Goal: Task Accomplishment & Management: Manage account settings

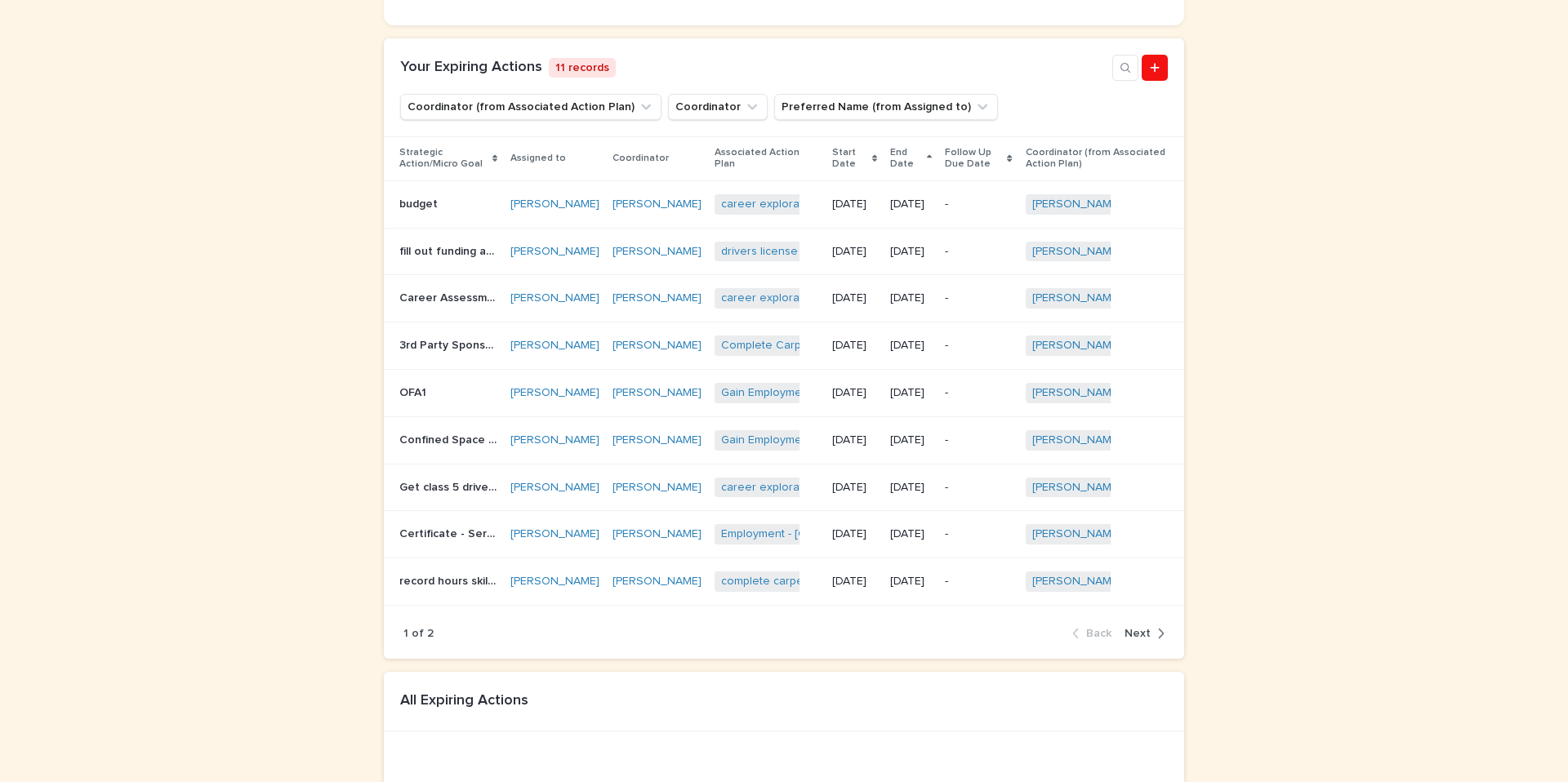
scroll to position [602, 0]
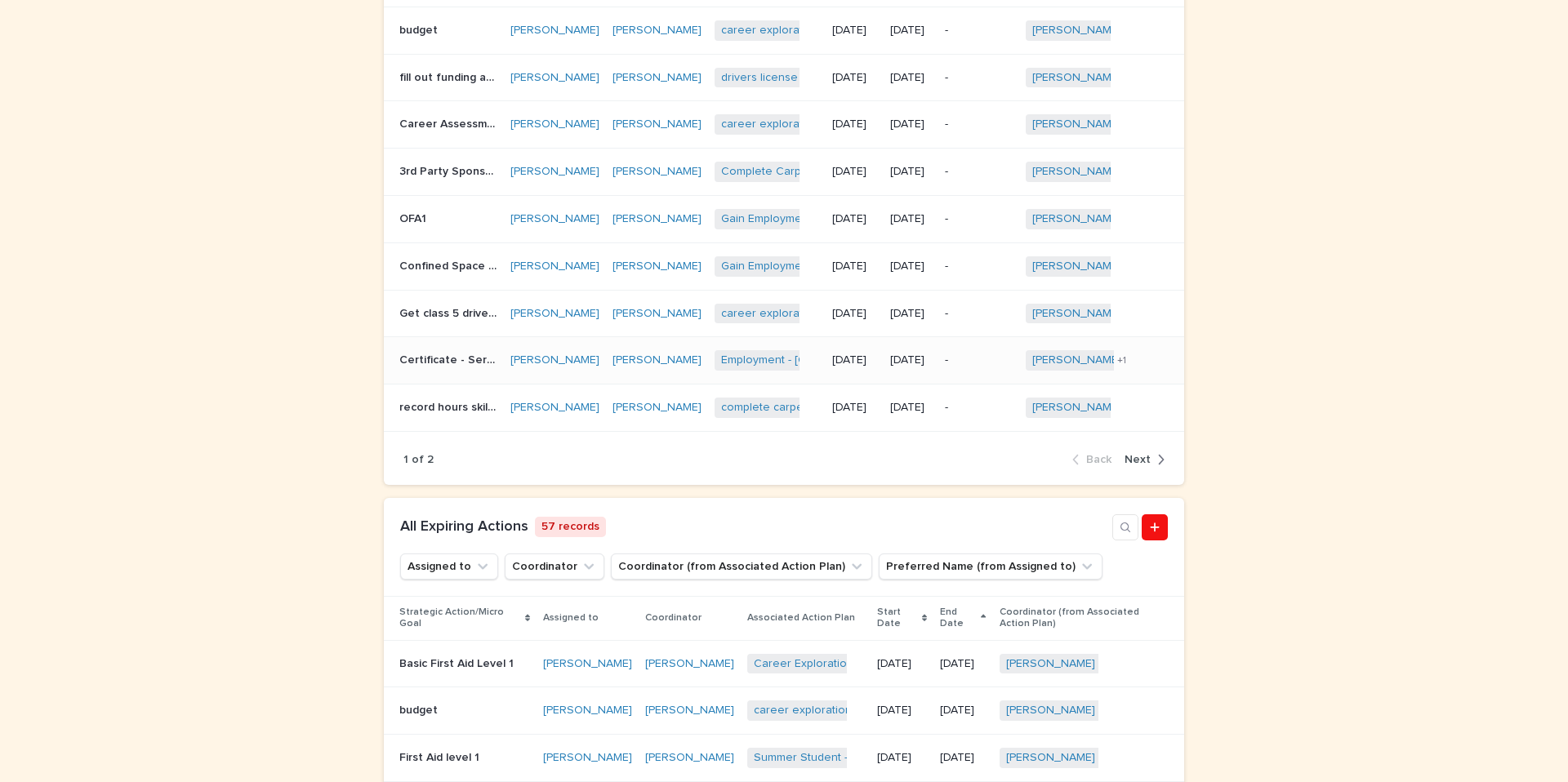
click at [462, 368] on p "Certificate - Serving it Right" at bounding box center [450, 358] width 101 height 17
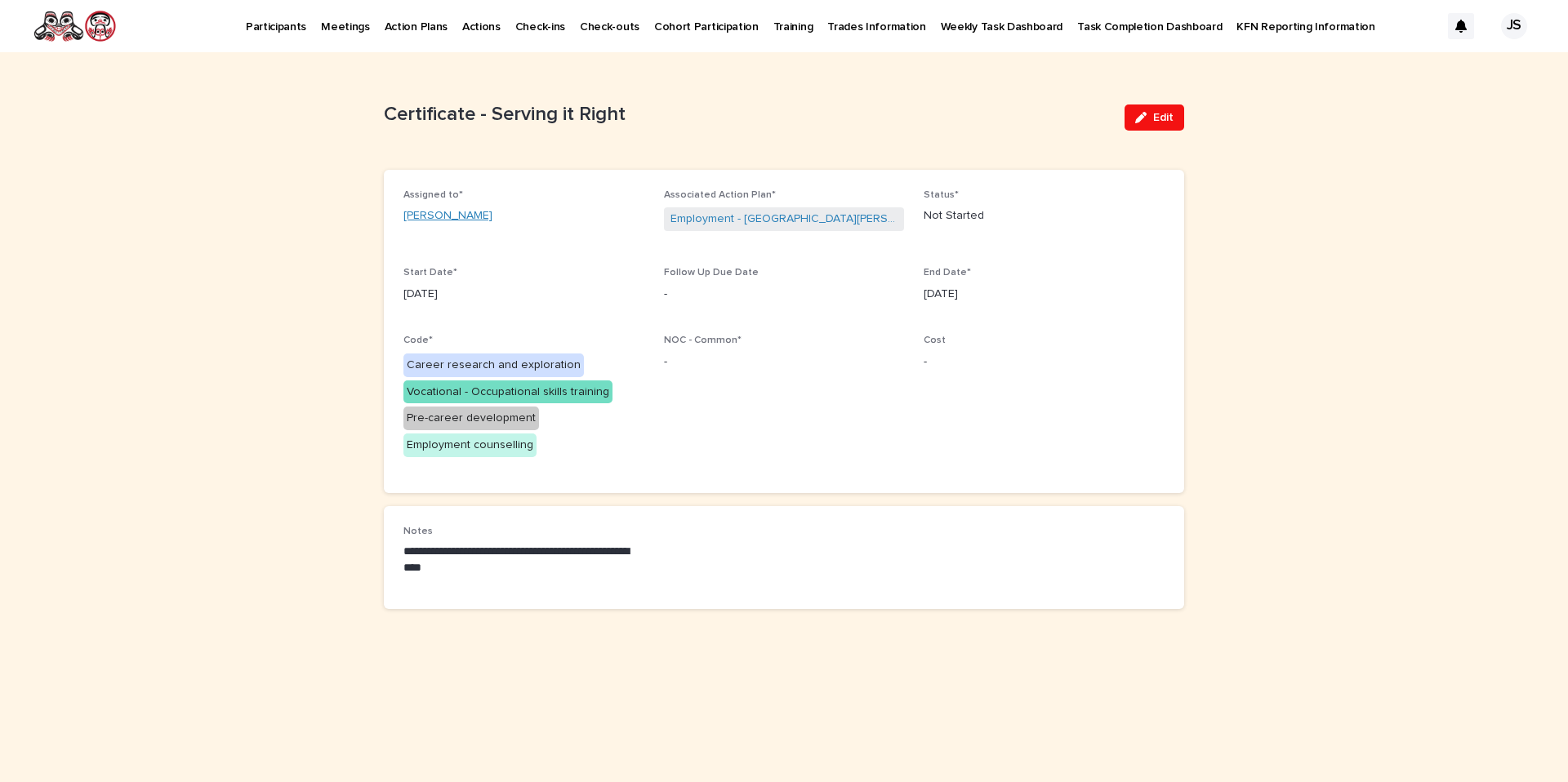
click at [435, 213] on link "[PERSON_NAME]" at bounding box center [448, 215] width 89 height 17
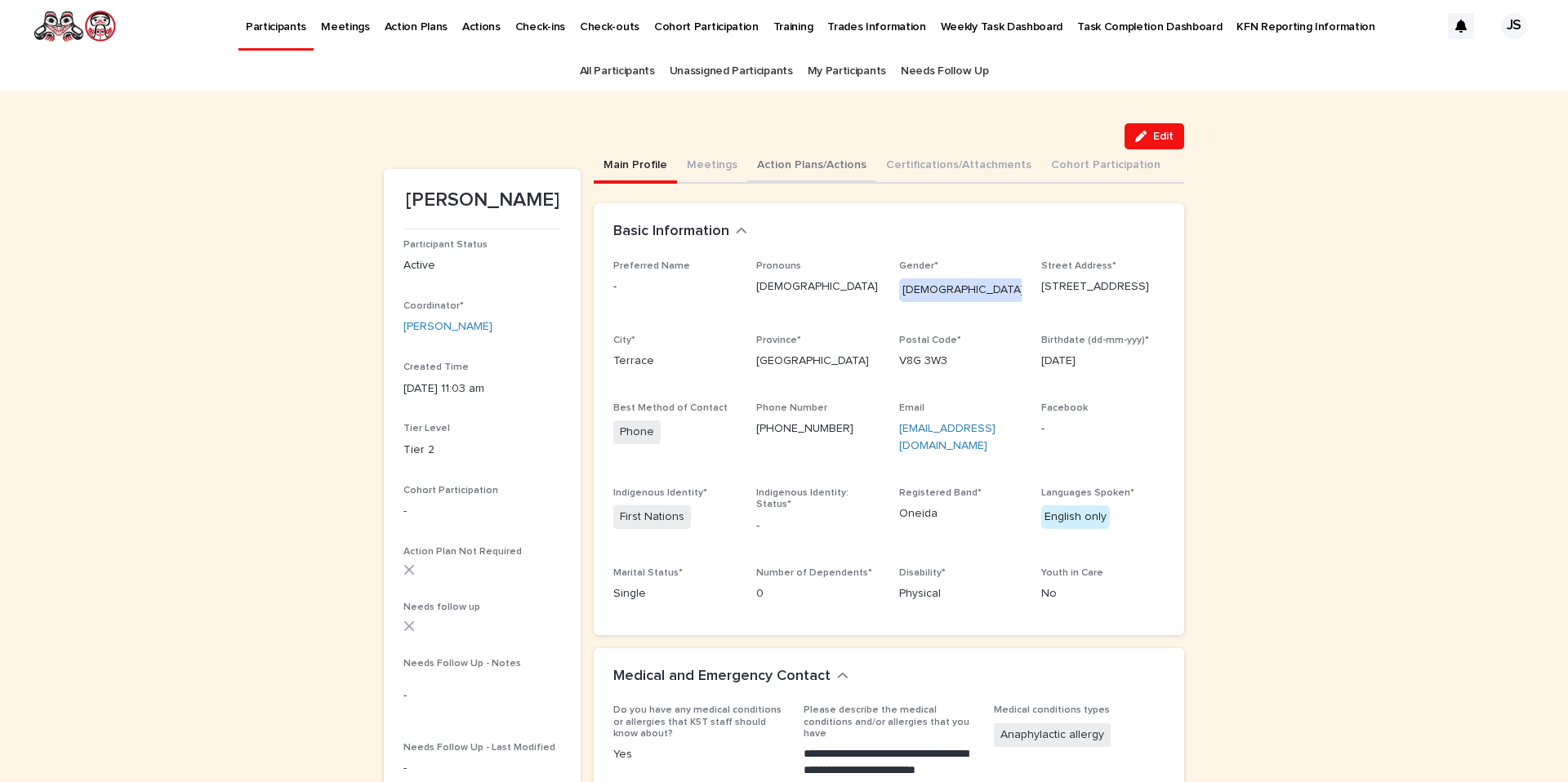
click at [790, 171] on button "Action Plans/Actions" at bounding box center [811, 166] width 129 height 34
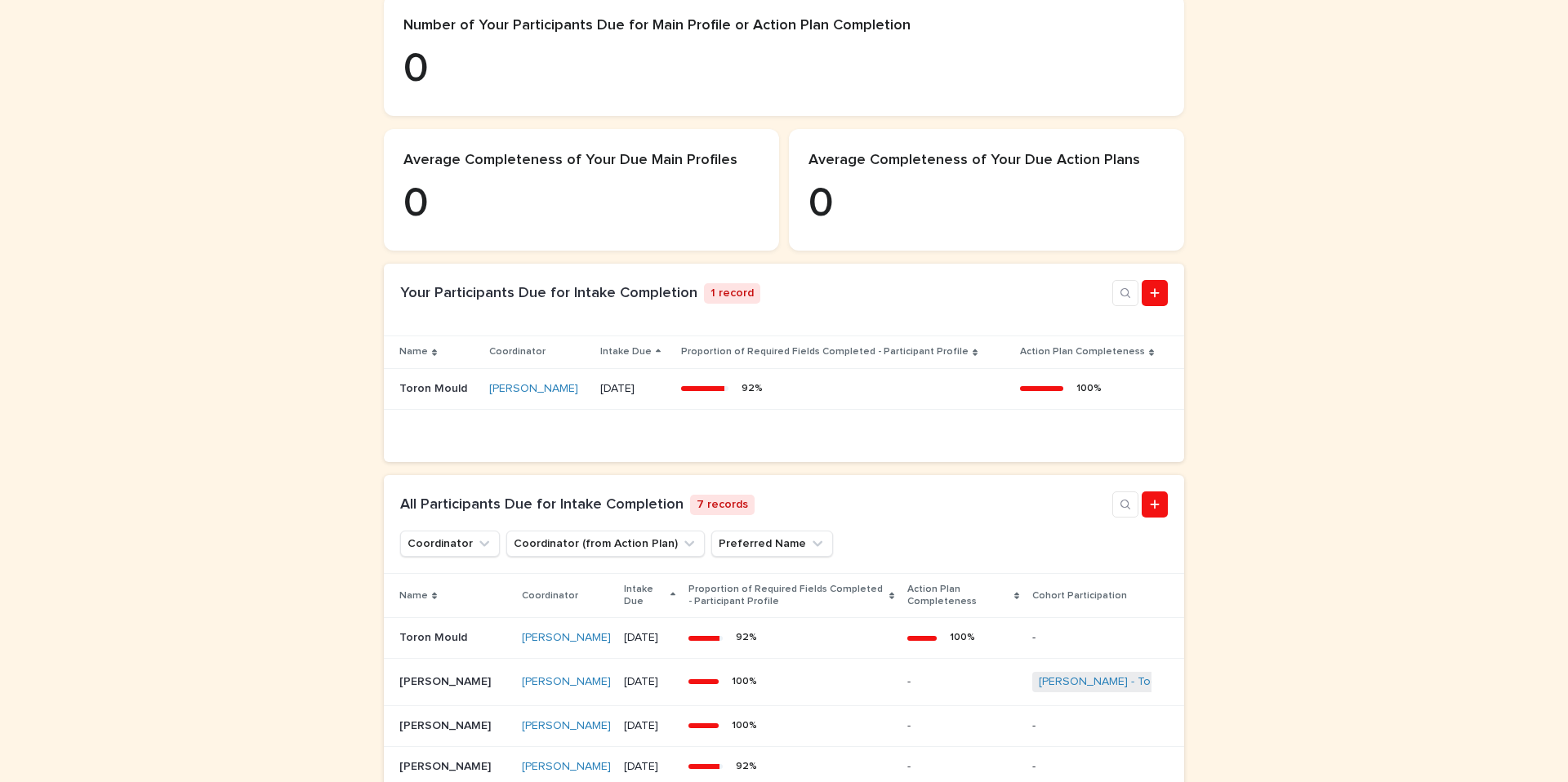
scroll to position [382, 0]
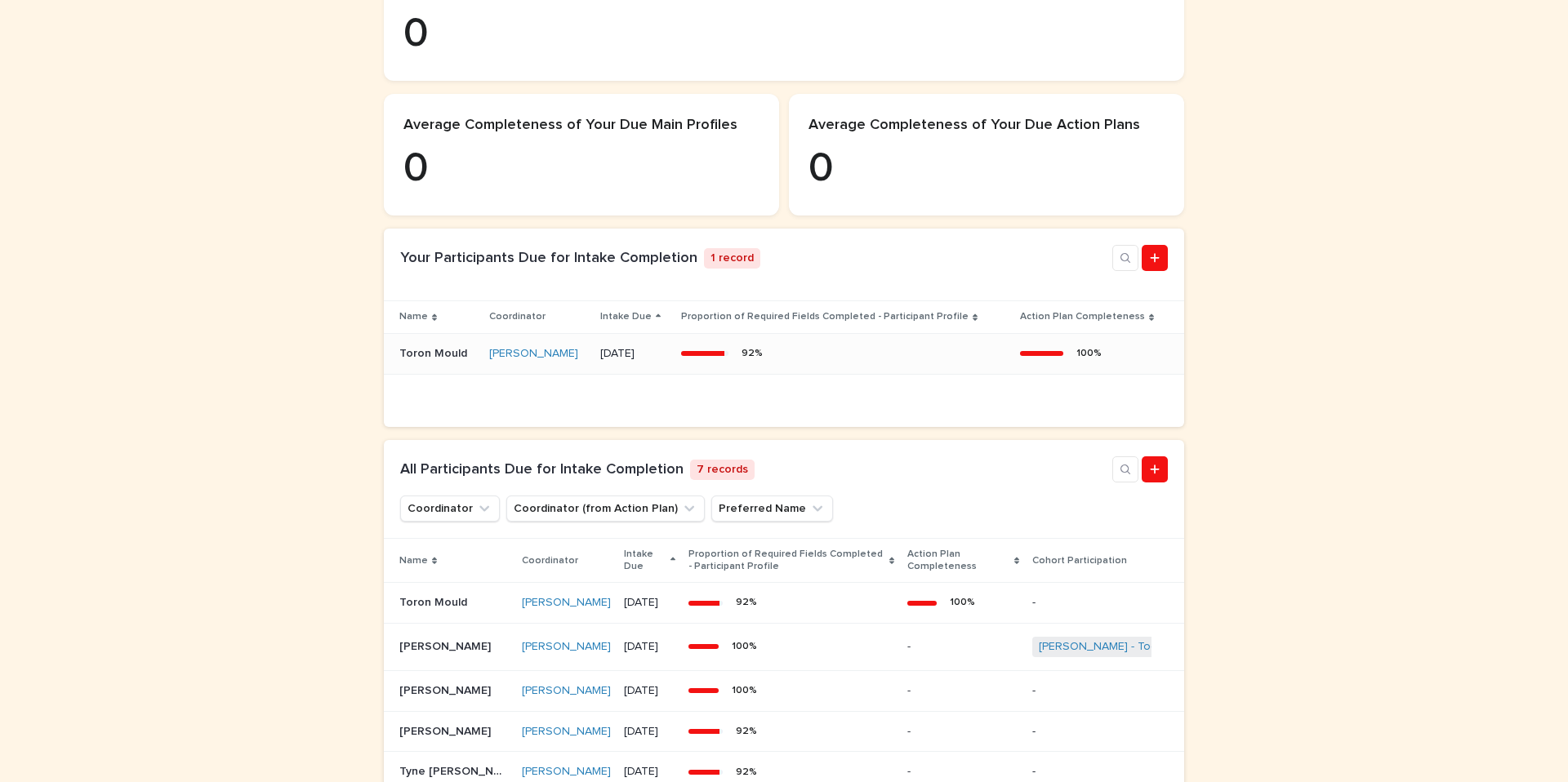
click at [437, 361] on p "Toron Mould" at bounding box center [435, 352] width 71 height 17
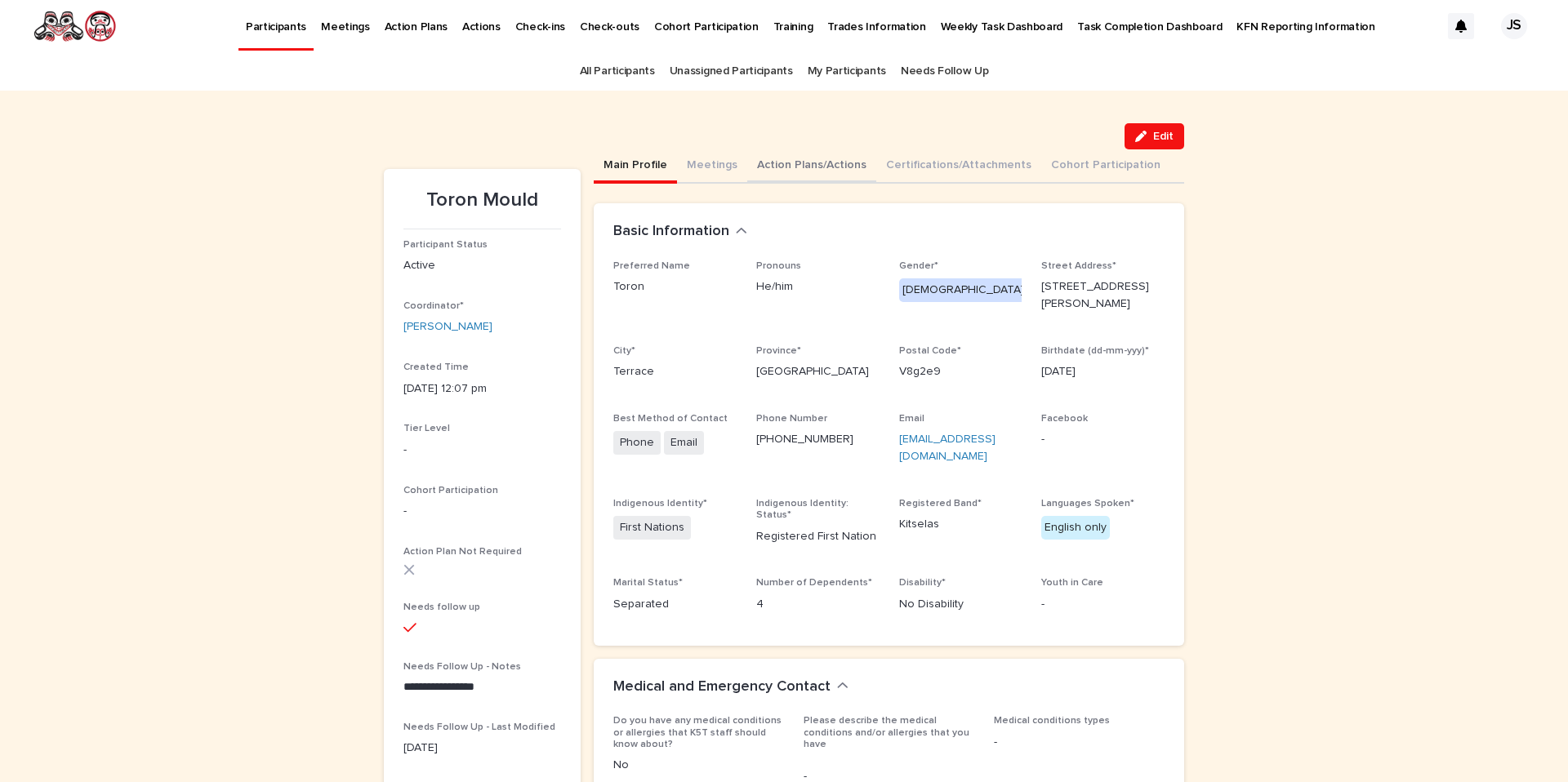
scroll to position [1, 0]
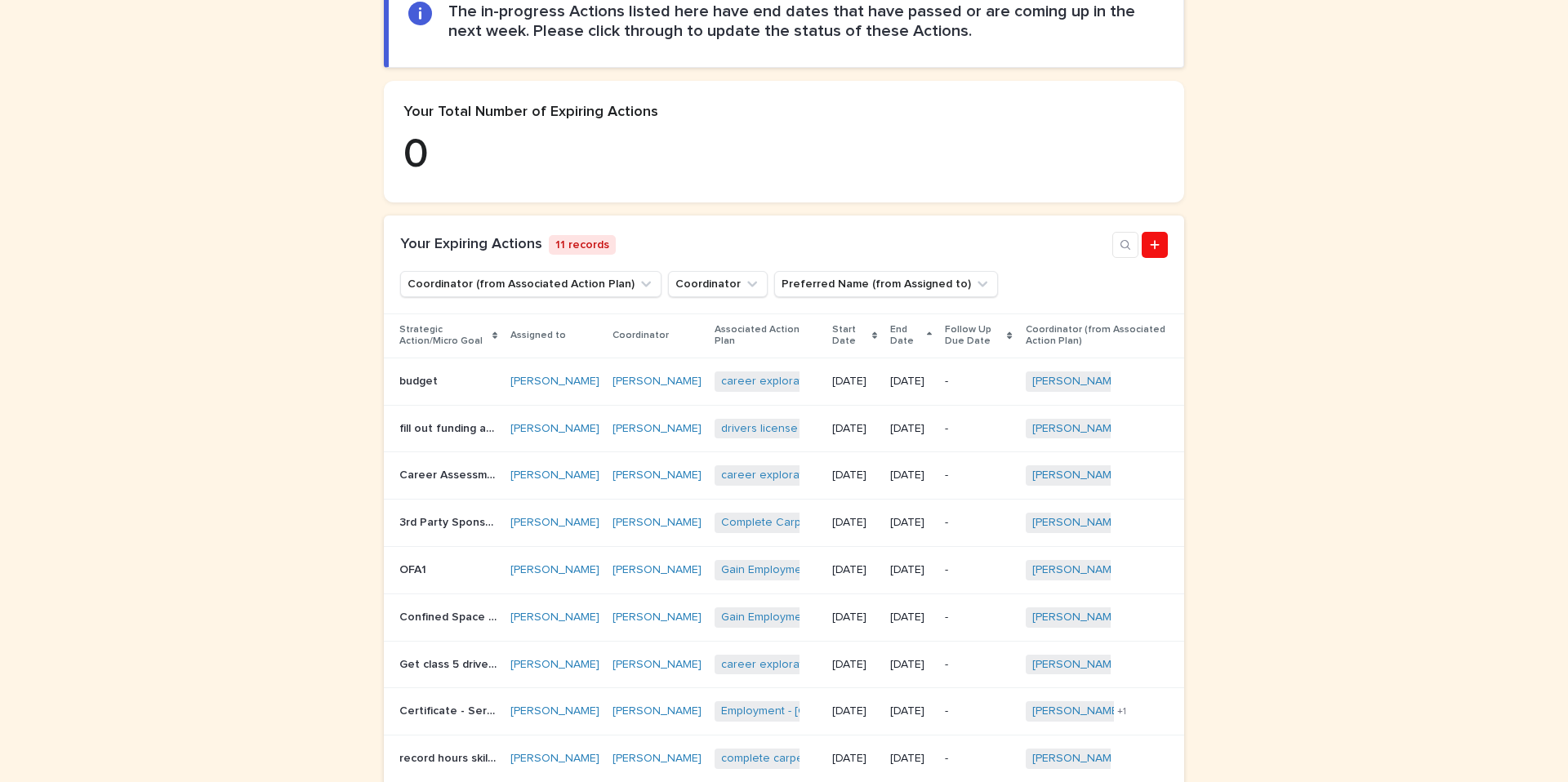
scroll to position [278, 0]
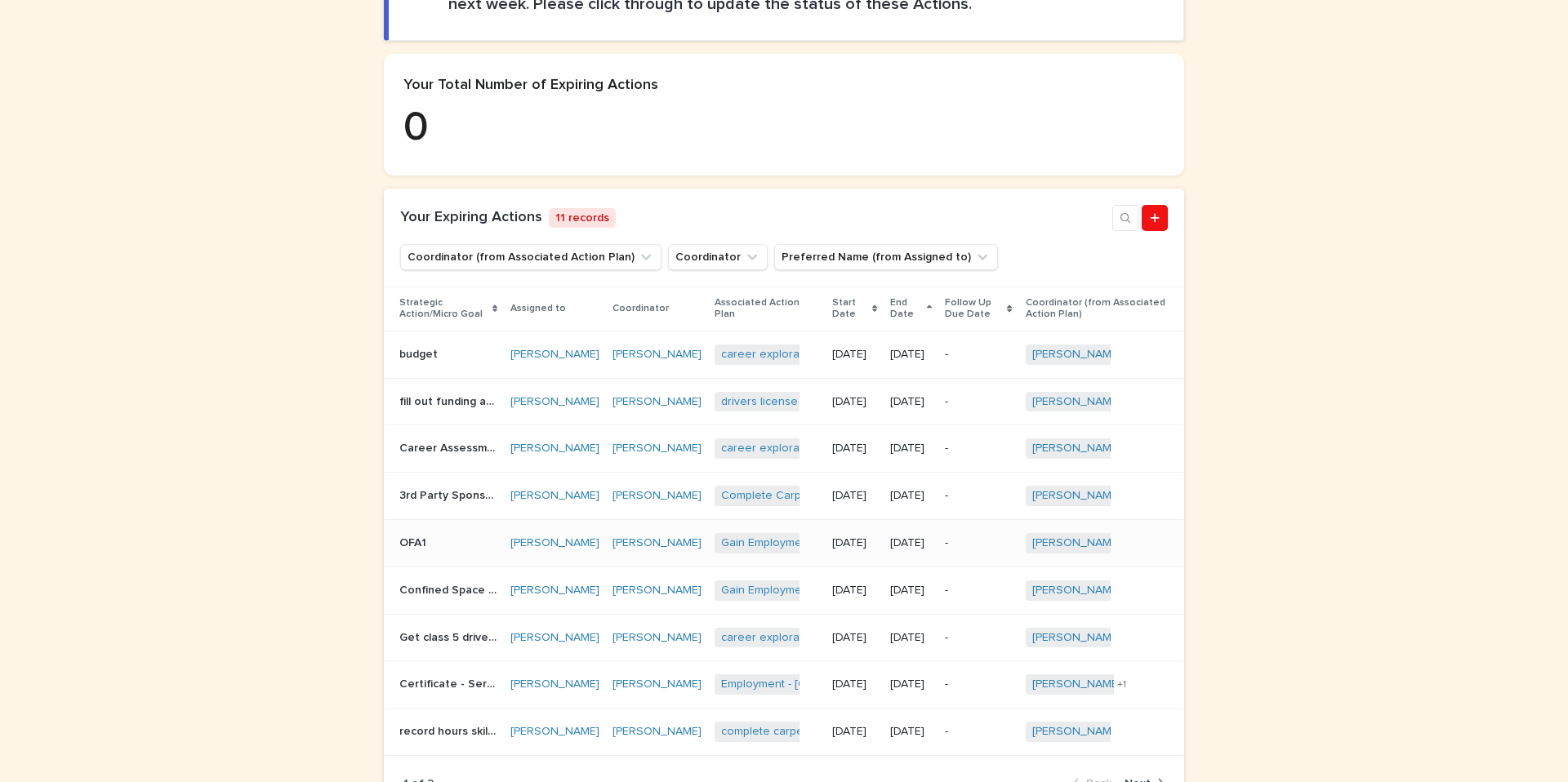
click at [413, 550] on p "OFA1" at bounding box center [414, 541] width 30 height 17
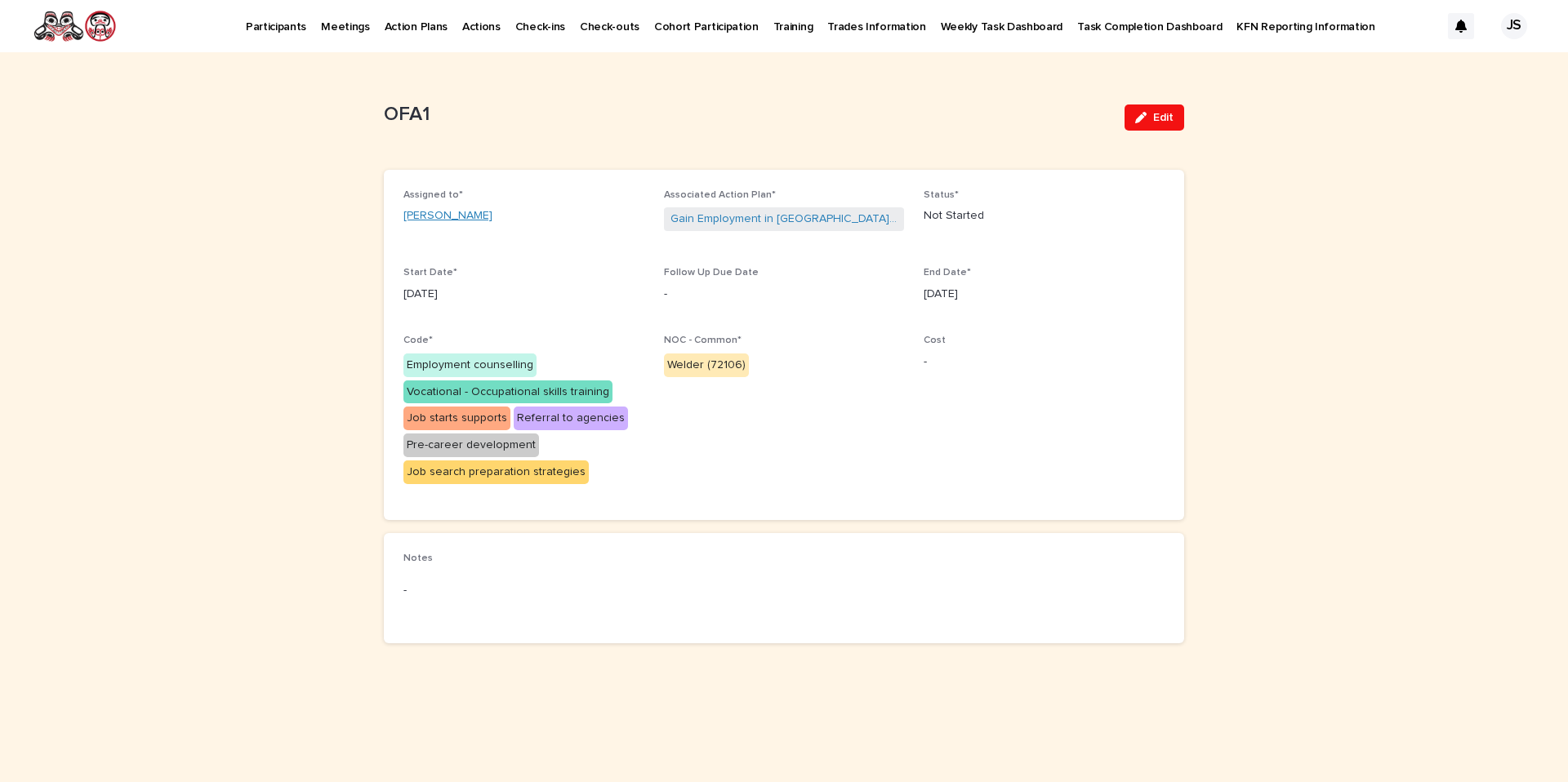
click at [429, 213] on link "[PERSON_NAME]" at bounding box center [448, 215] width 89 height 17
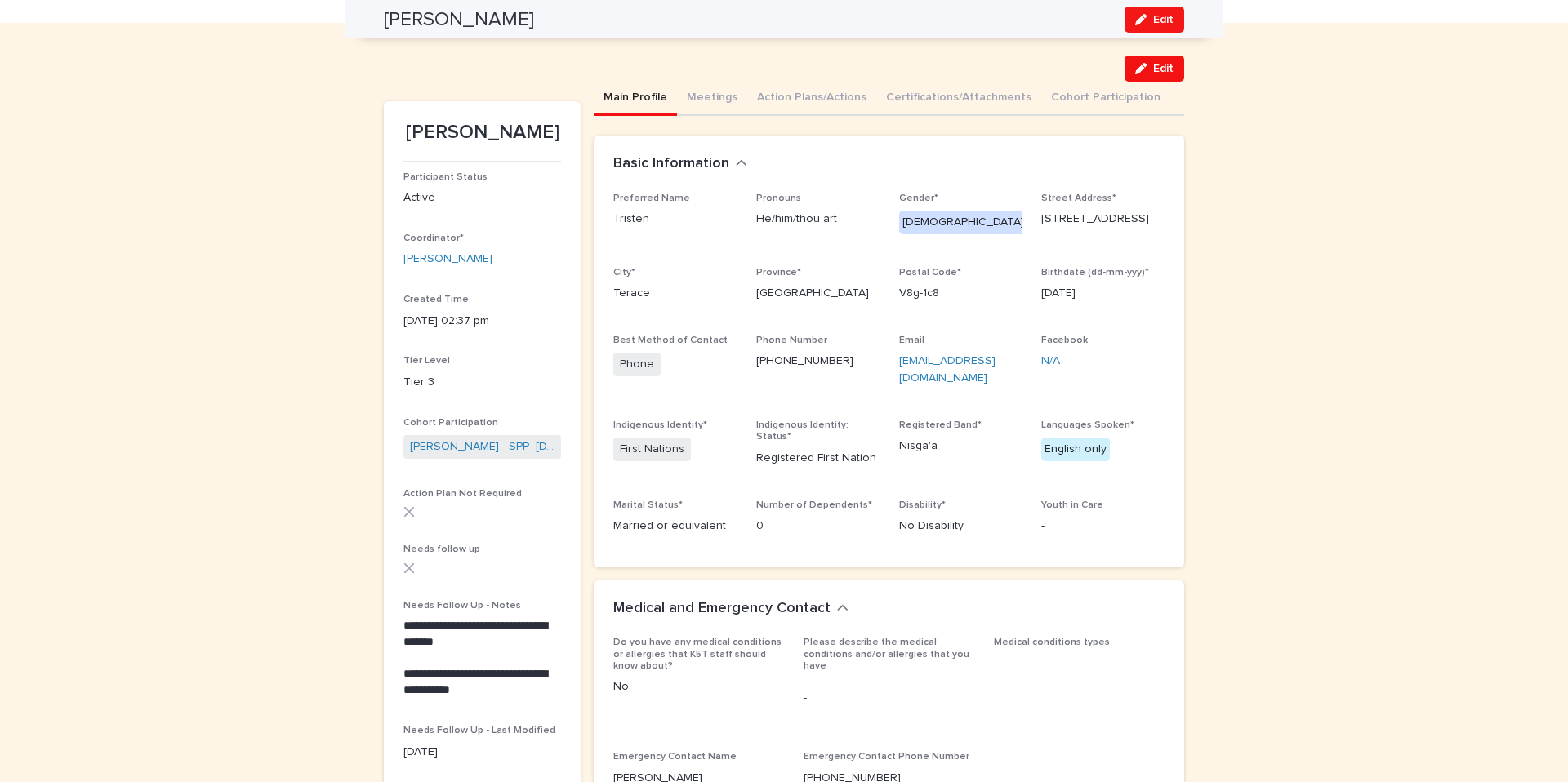
scroll to position [36, 0]
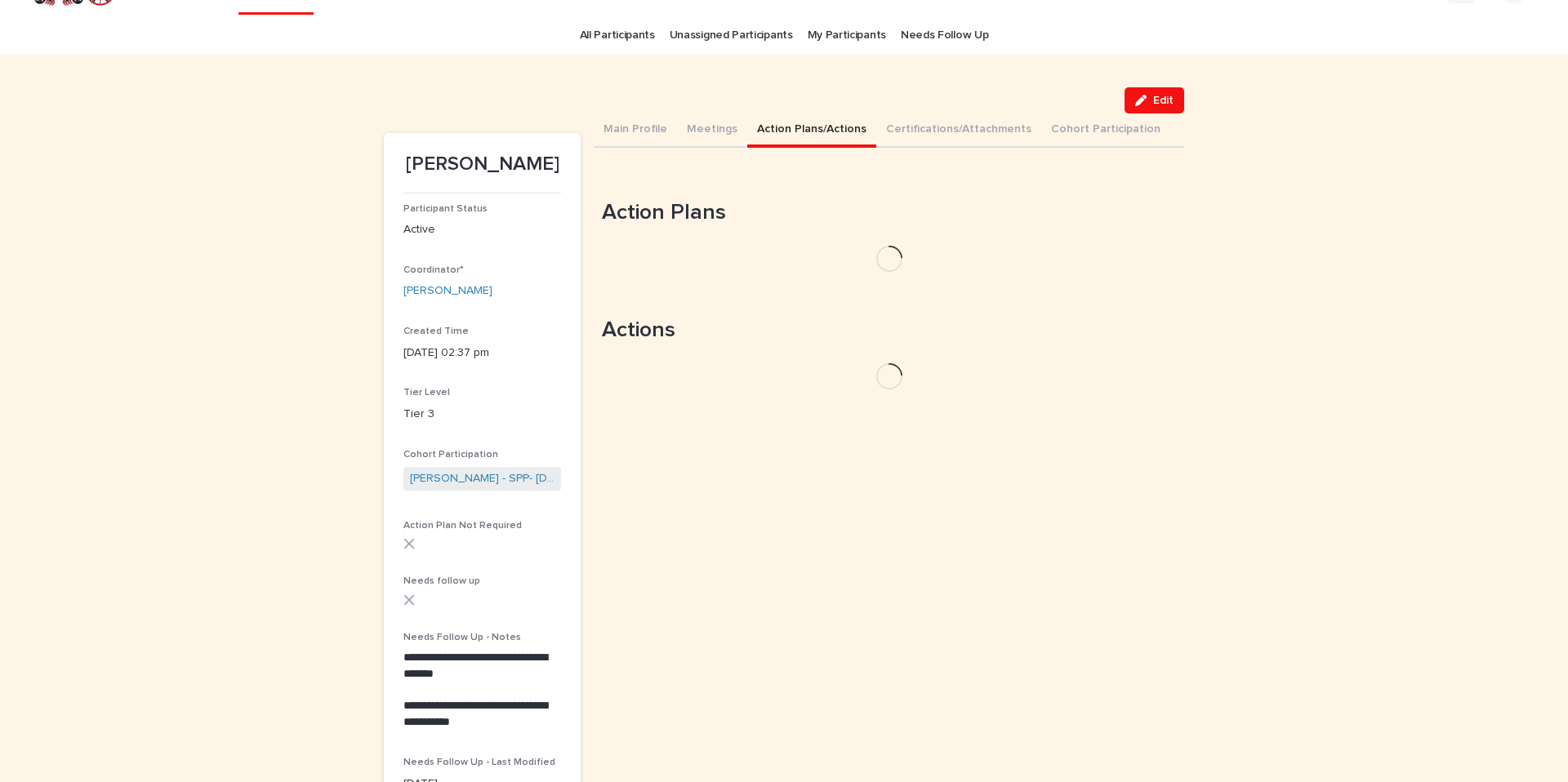
click at [795, 138] on button "Action Plans/Actions" at bounding box center [811, 130] width 129 height 34
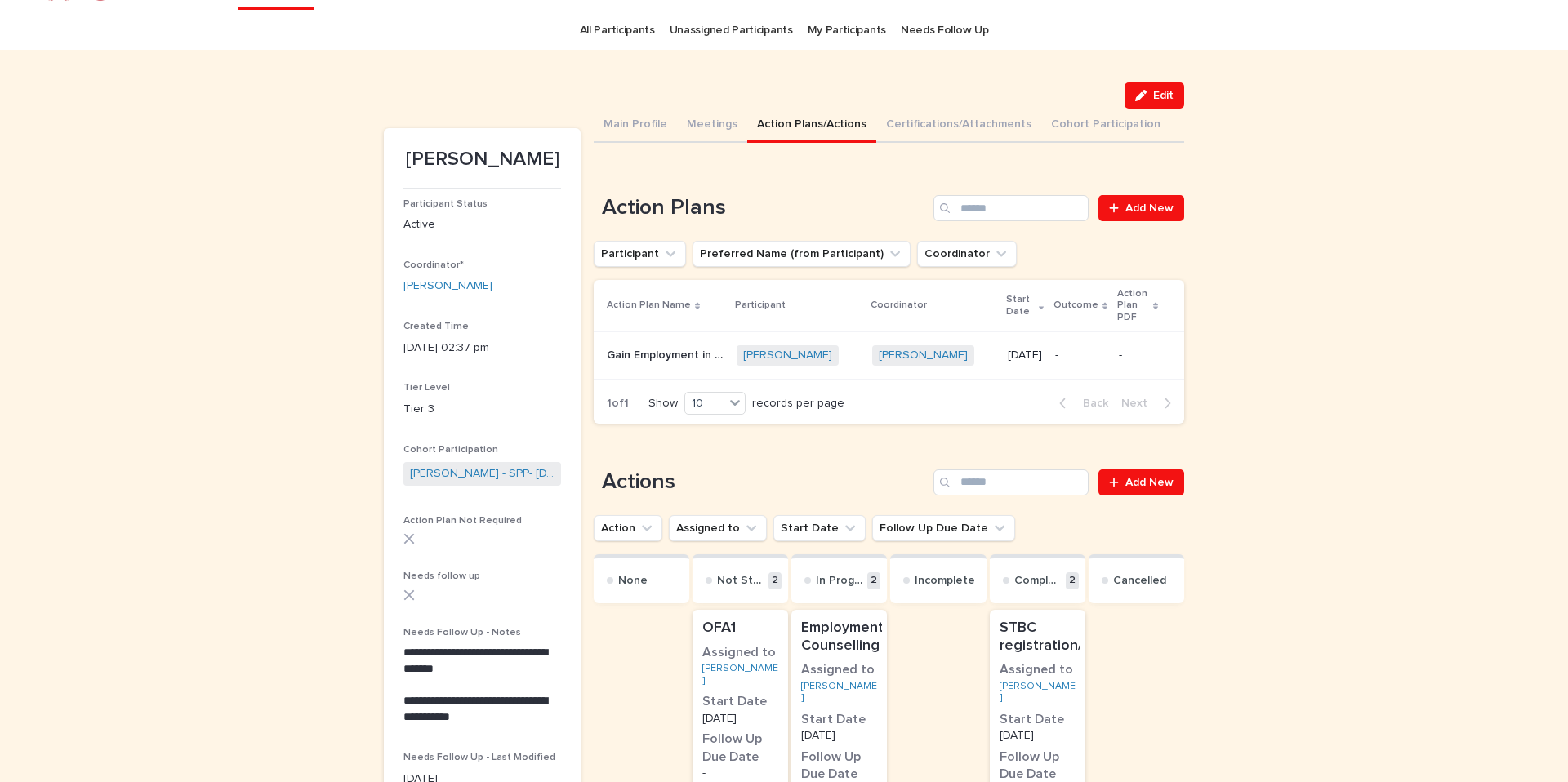
scroll to position [72, 0]
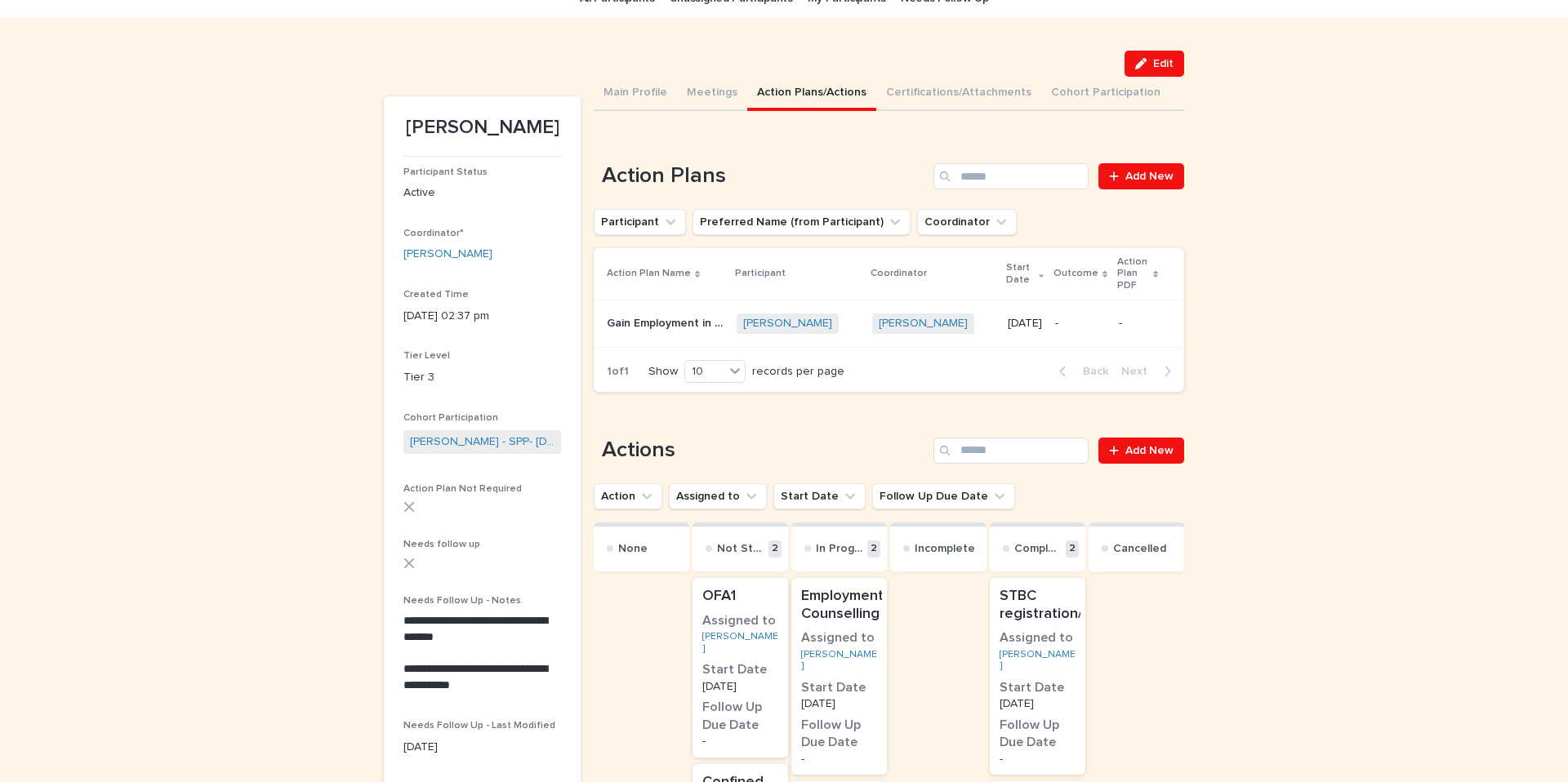
click at [679, 314] on p "Gain Employment in Welding" at bounding box center [667, 322] width 120 height 17
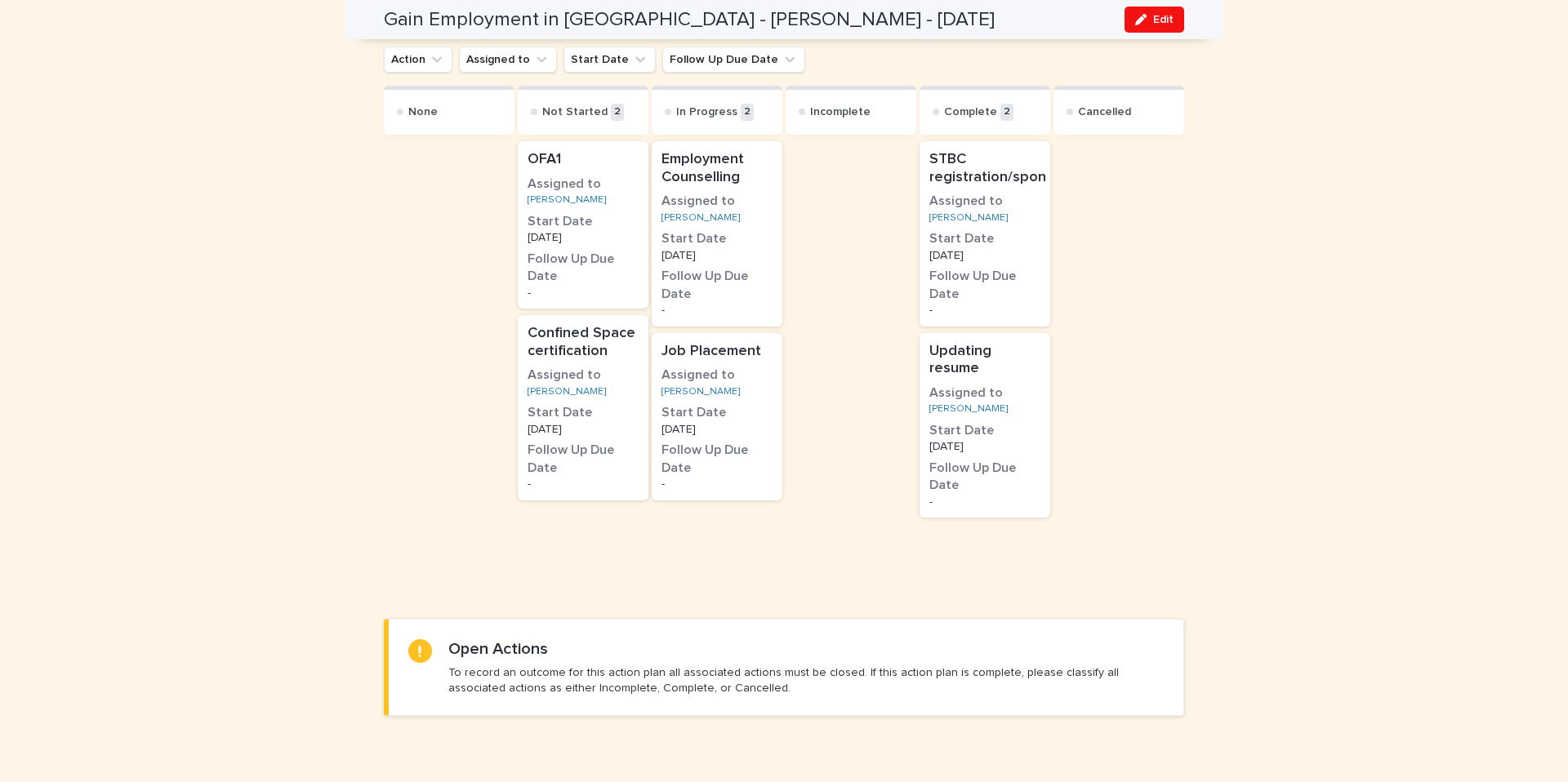
scroll to position [923, 0]
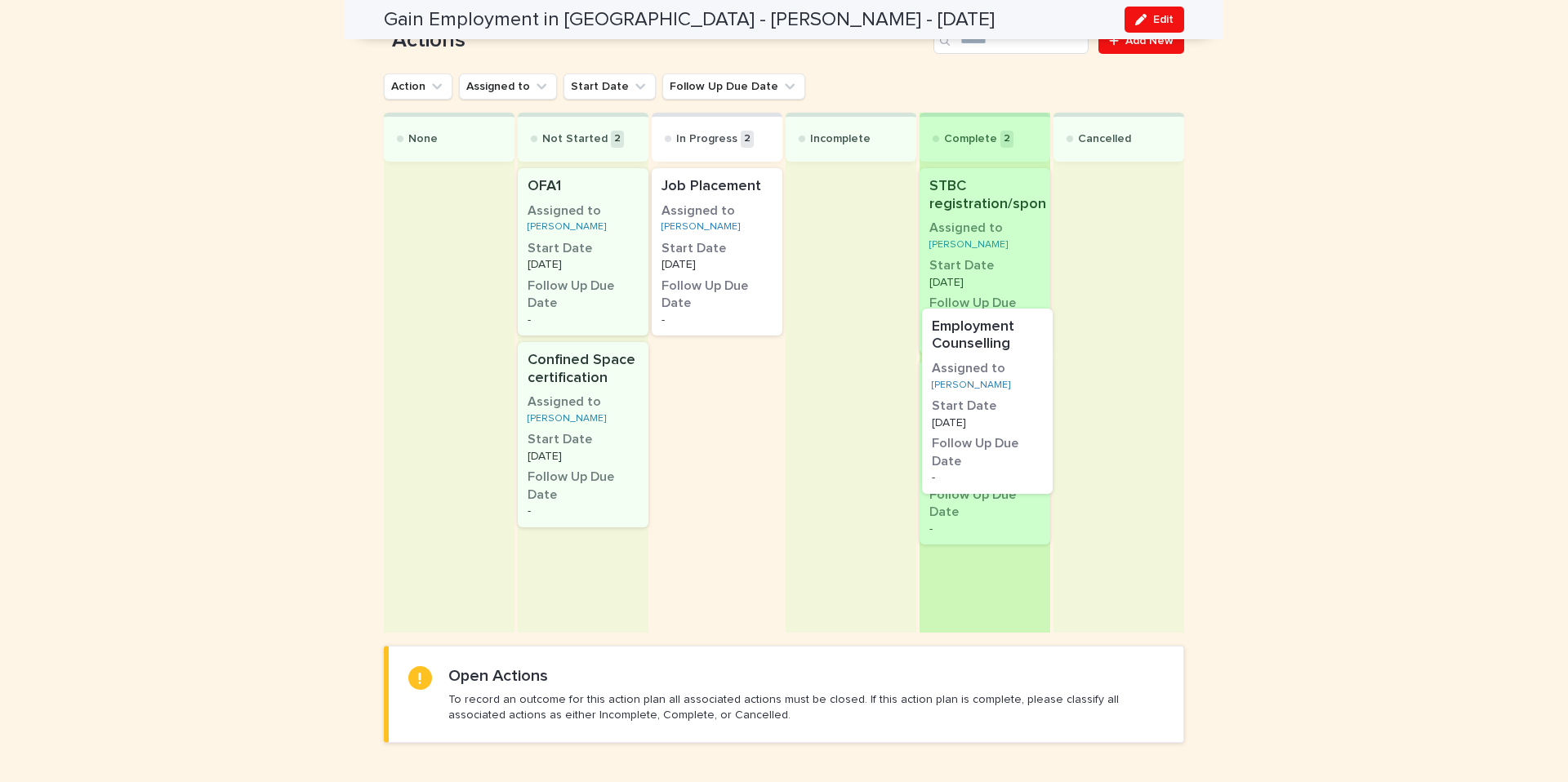
drag, startPoint x: 743, startPoint y: 255, endPoint x: 1022, endPoint y: 392, distance: 310.8
click at [1022, 392] on div "None Not Started 2 OFA1 Assigned to Tristen Brown Start Date 8/9/2025 Follow Up…" at bounding box center [784, 373] width 801 height 521
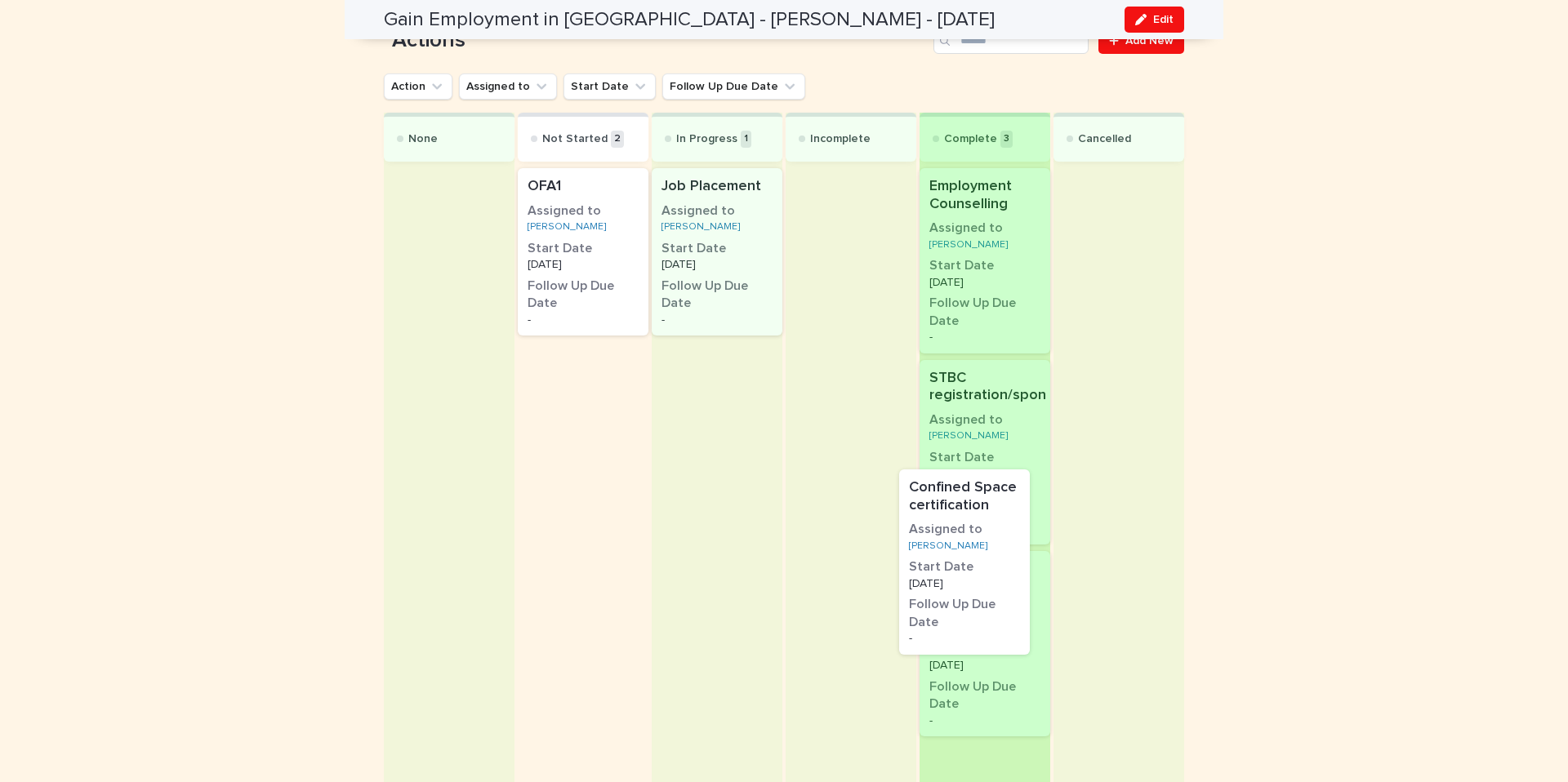
drag, startPoint x: 607, startPoint y: 404, endPoint x: 994, endPoint y: 532, distance: 407.6
click at [994, 532] on div "None Not Started 2 OFA1 Assigned to Tristen Brown Start Date 8/9/2025 Follow Up…" at bounding box center [784, 469] width 801 height 712
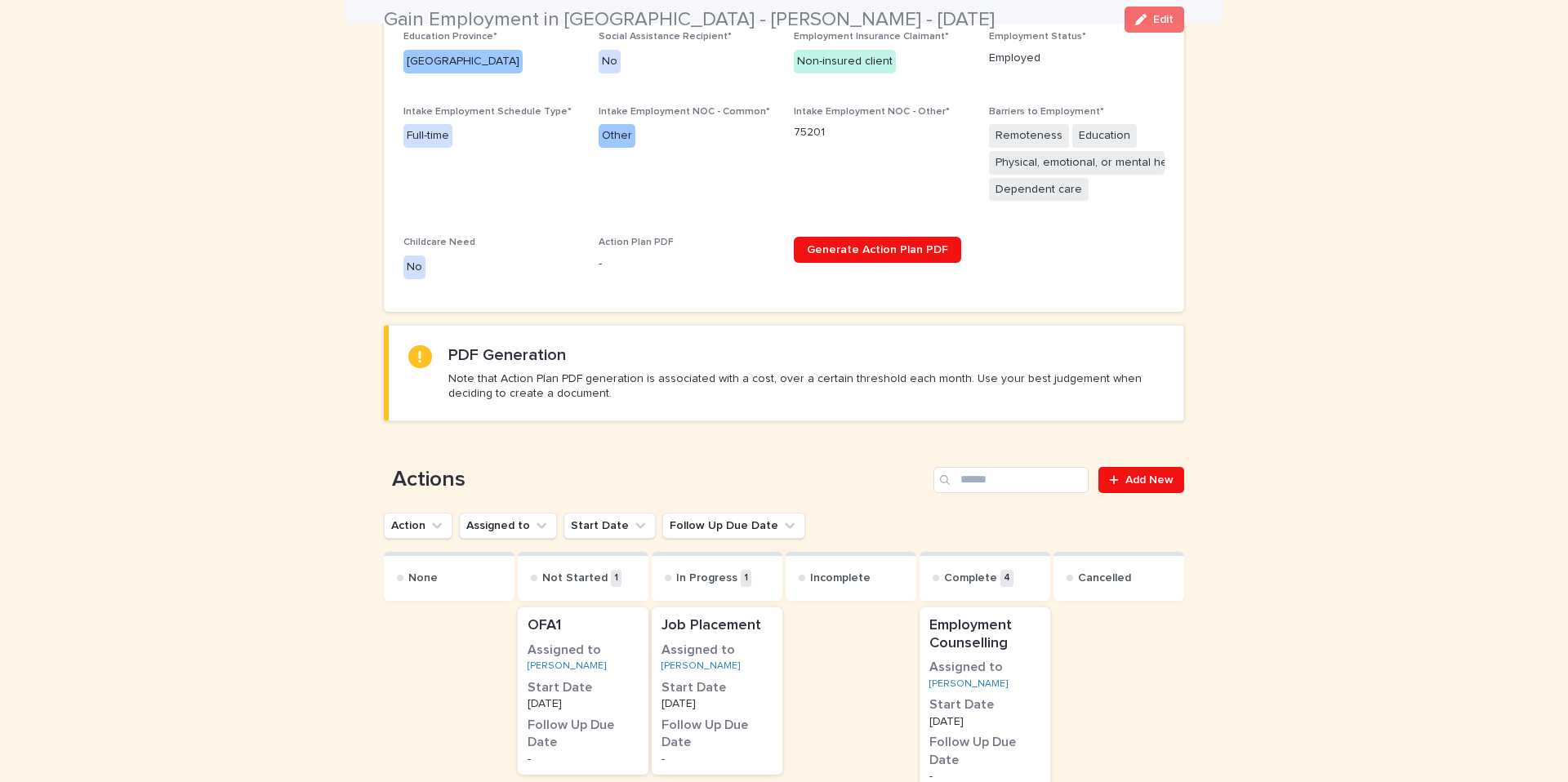
scroll to position [821, 0]
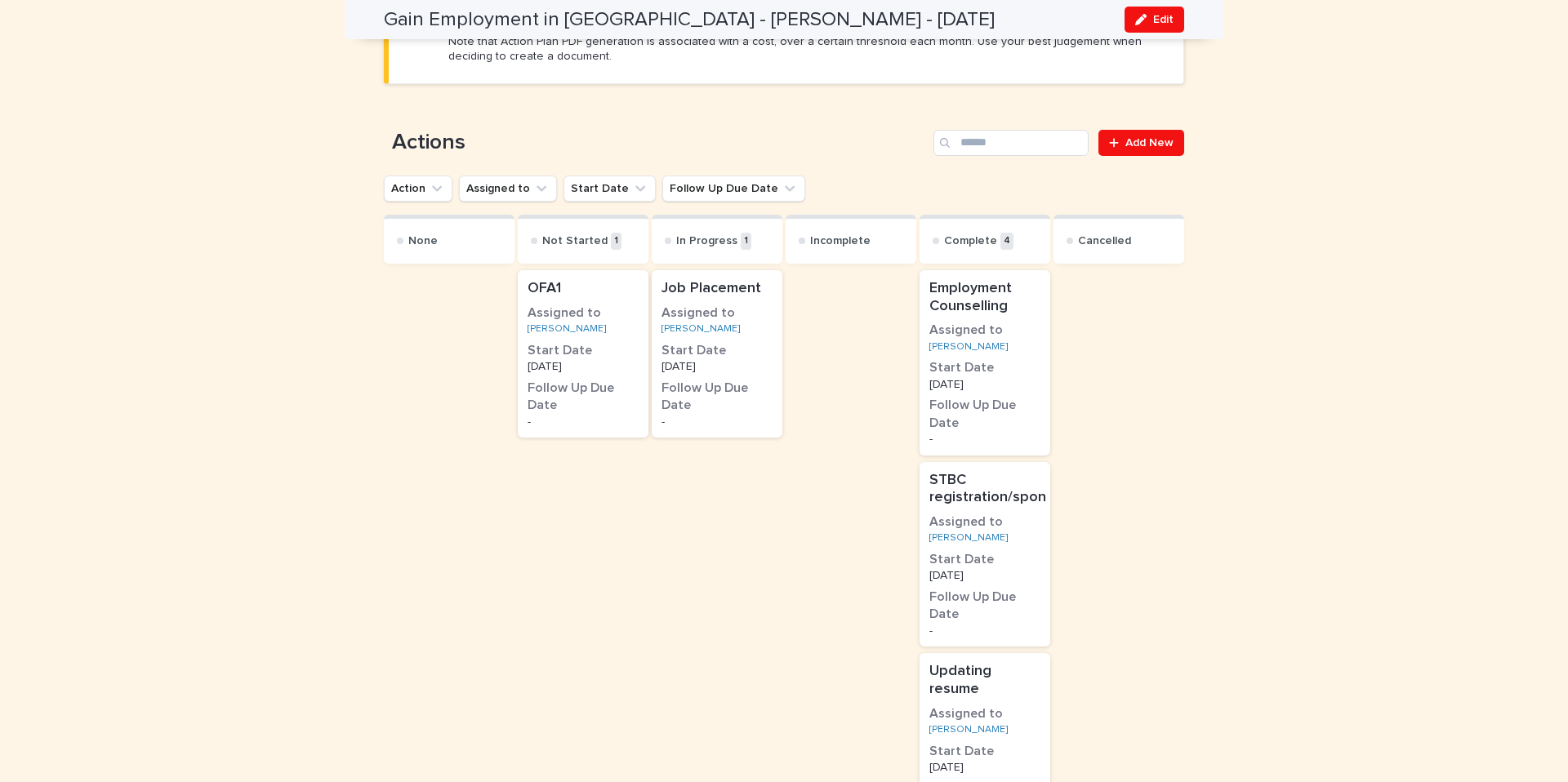
click at [744, 309] on h3 "Assigned to" at bounding box center [717, 313] width 111 height 18
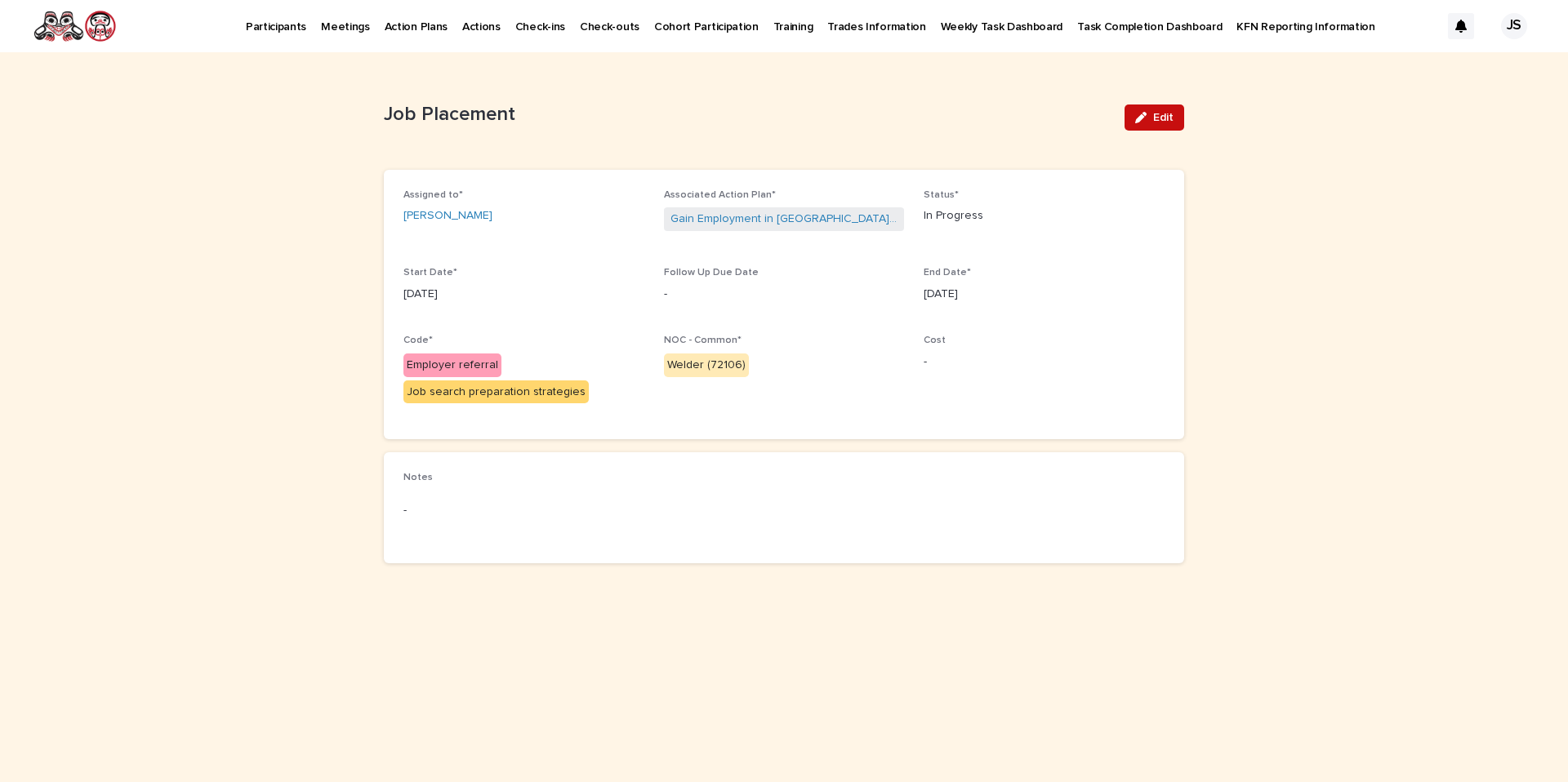
click at [1154, 114] on span "Edit" at bounding box center [1163, 117] width 20 height 11
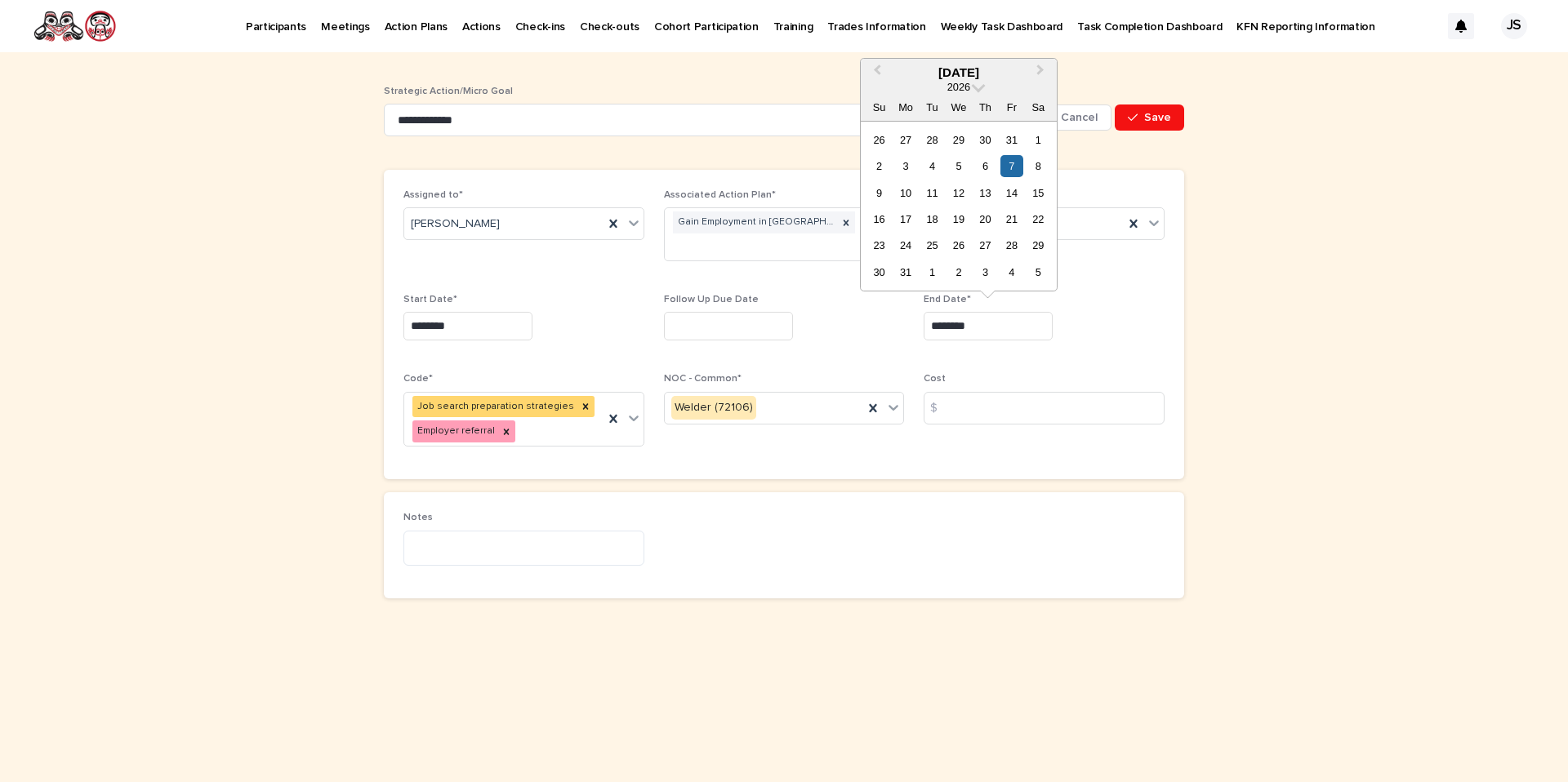
click at [1019, 318] on input "********" at bounding box center [989, 326] width 129 height 28
click at [1003, 332] on input "********" at bounding box center [989, 326] width 129 height 28
click at [487, 327] on input "********" at bounding box center [468, 326] width 129 height 28
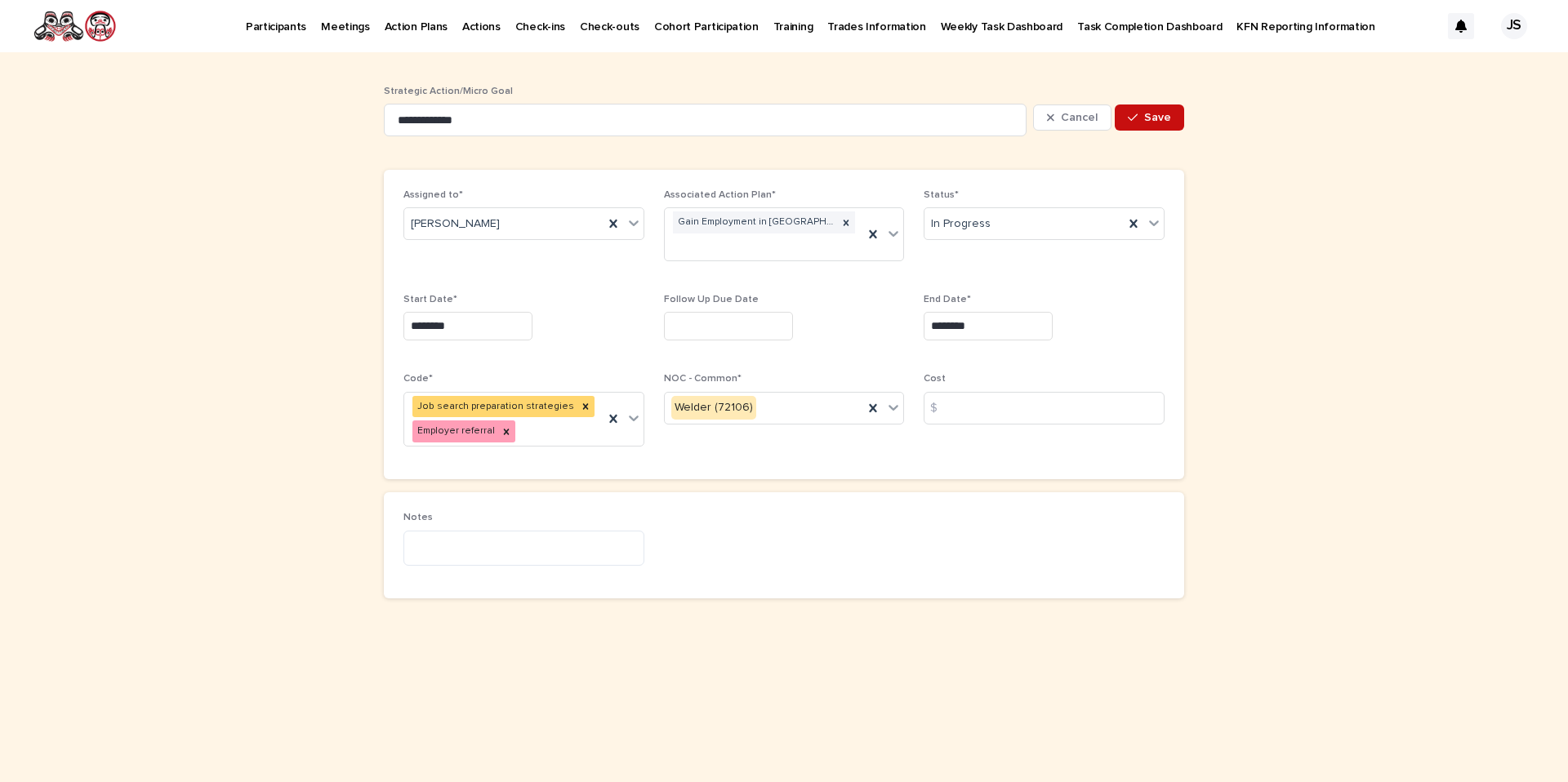
click at [1169, 105] on button "Save" at bounding box center [1149, 118] width 70 height 26
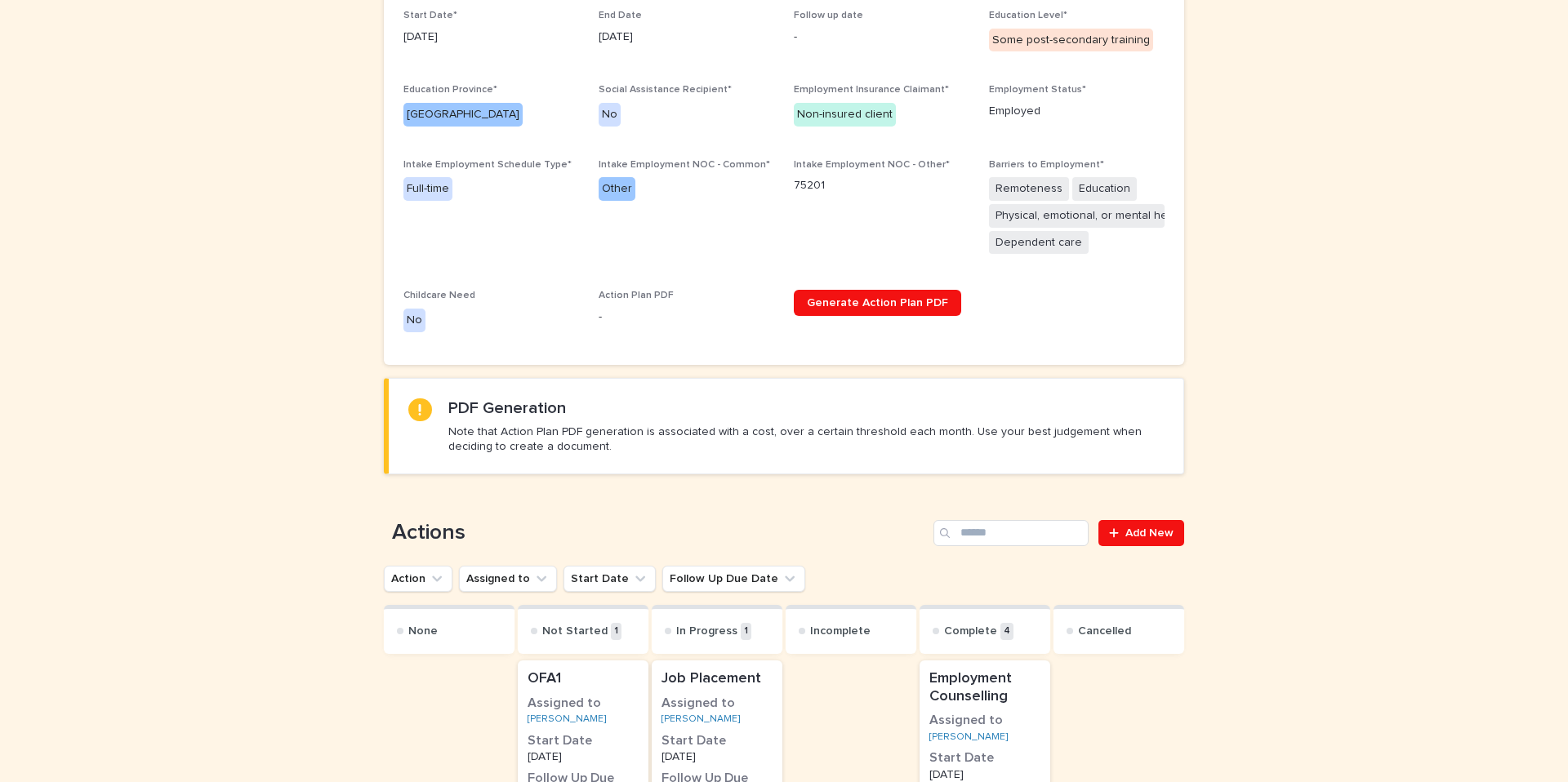
scroll to position [549, 0]
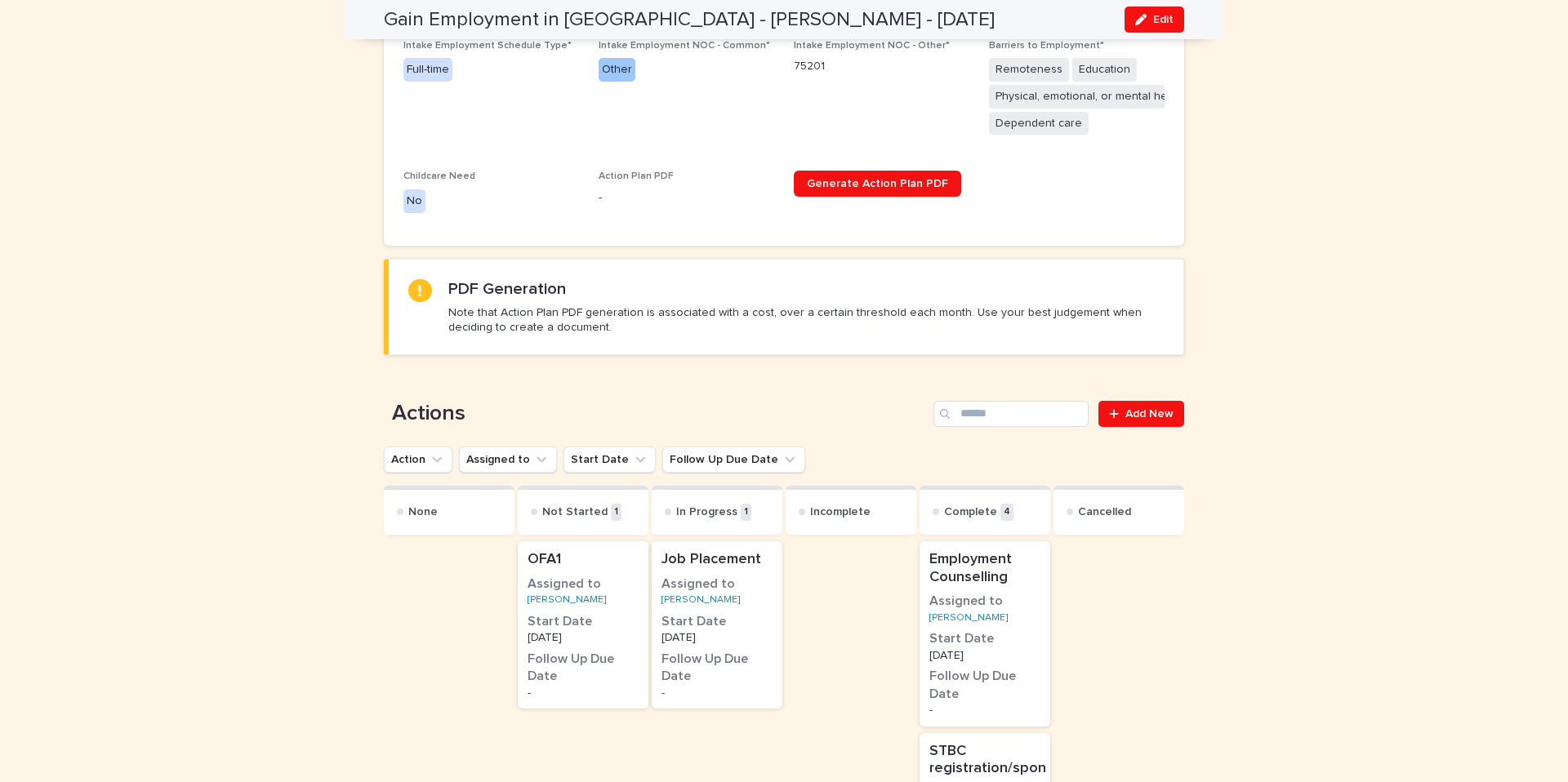
click at [623, 695] on p "-" at bounding box center [583, 693] width 111 height 11
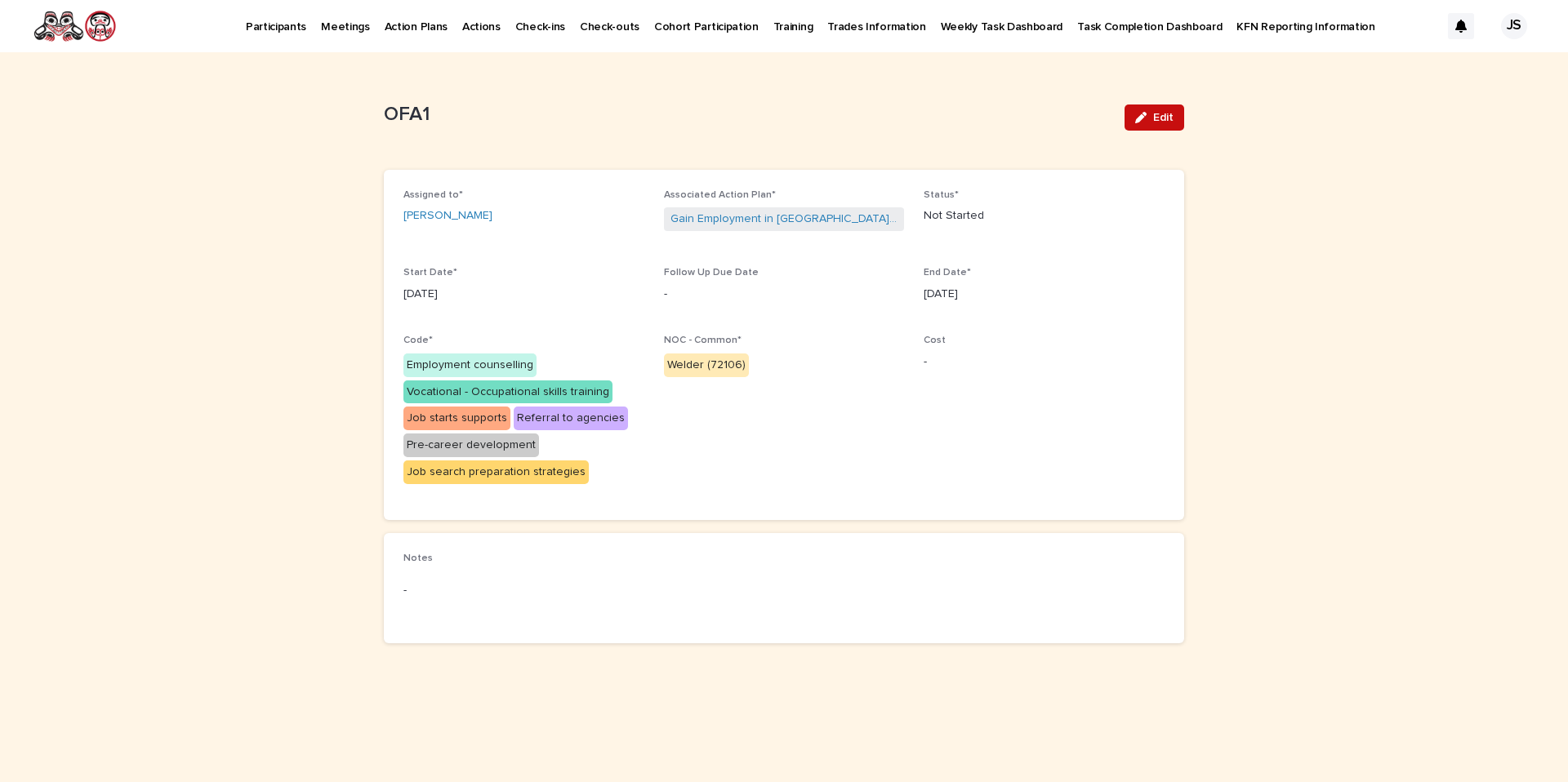
click at [1163, 112] on span "Edit" at bounding box center [1163, 117] width 20 height 11
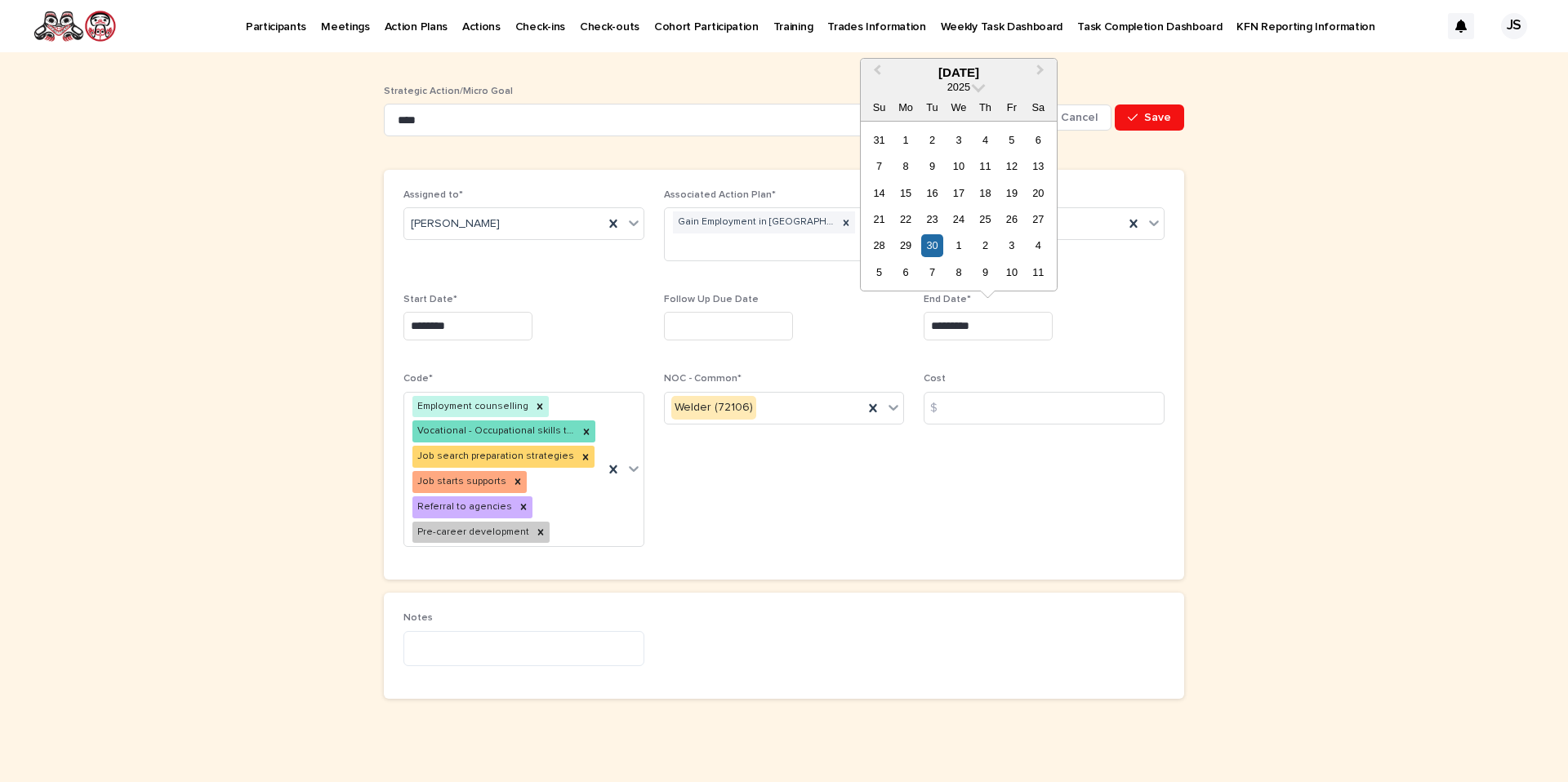
click at [1015, 319] on input "*********" at bounding box center [989, 326] width 129 height 28
click at [1042, 65] on button "Next Month" at bounding box center [1042, 74] width 26 height 26
click at [903, 275] on div "1" at bounding box center [905, 272] width 22 height 22
click at [1006, 323] on input "*********" at bounding box center [989, 326] width 129 height 28
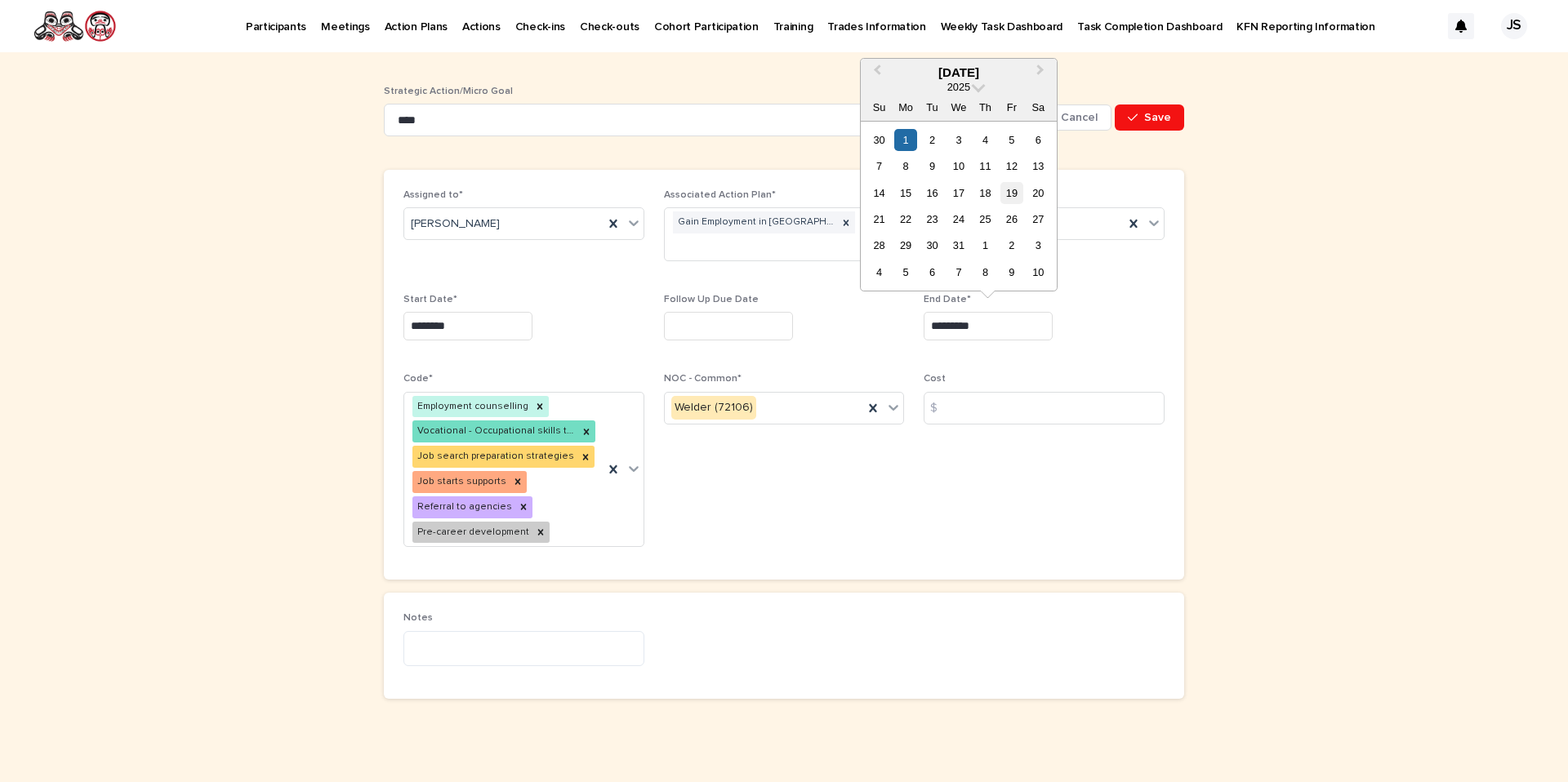
click at [1005, 192] on div "19" at bounding box center [1012, 193] width 22 height 22
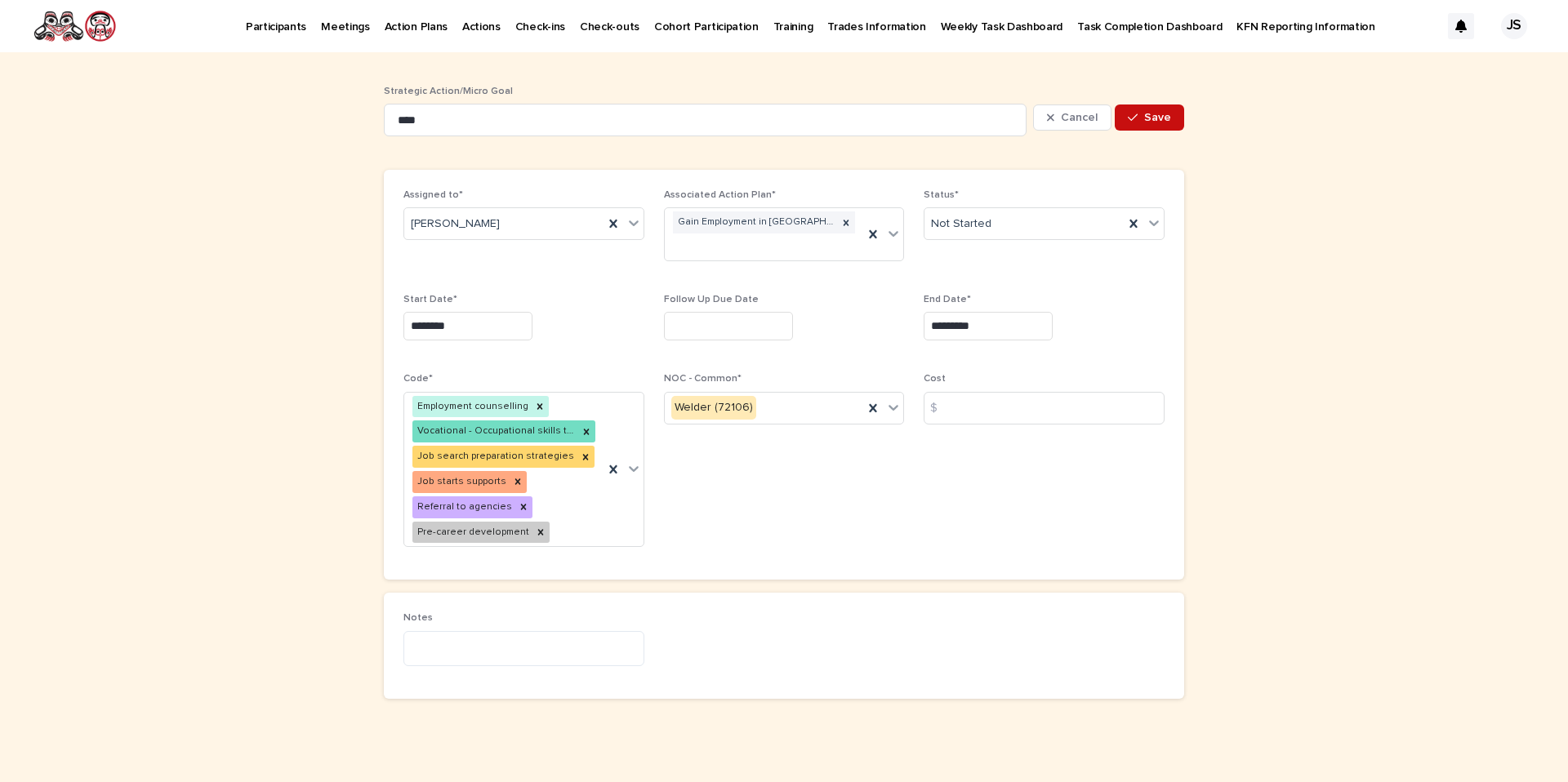
type input "**********"
click at [1174, 114] on button "Save" at bounding box center [1149, 118] width 70 height 26
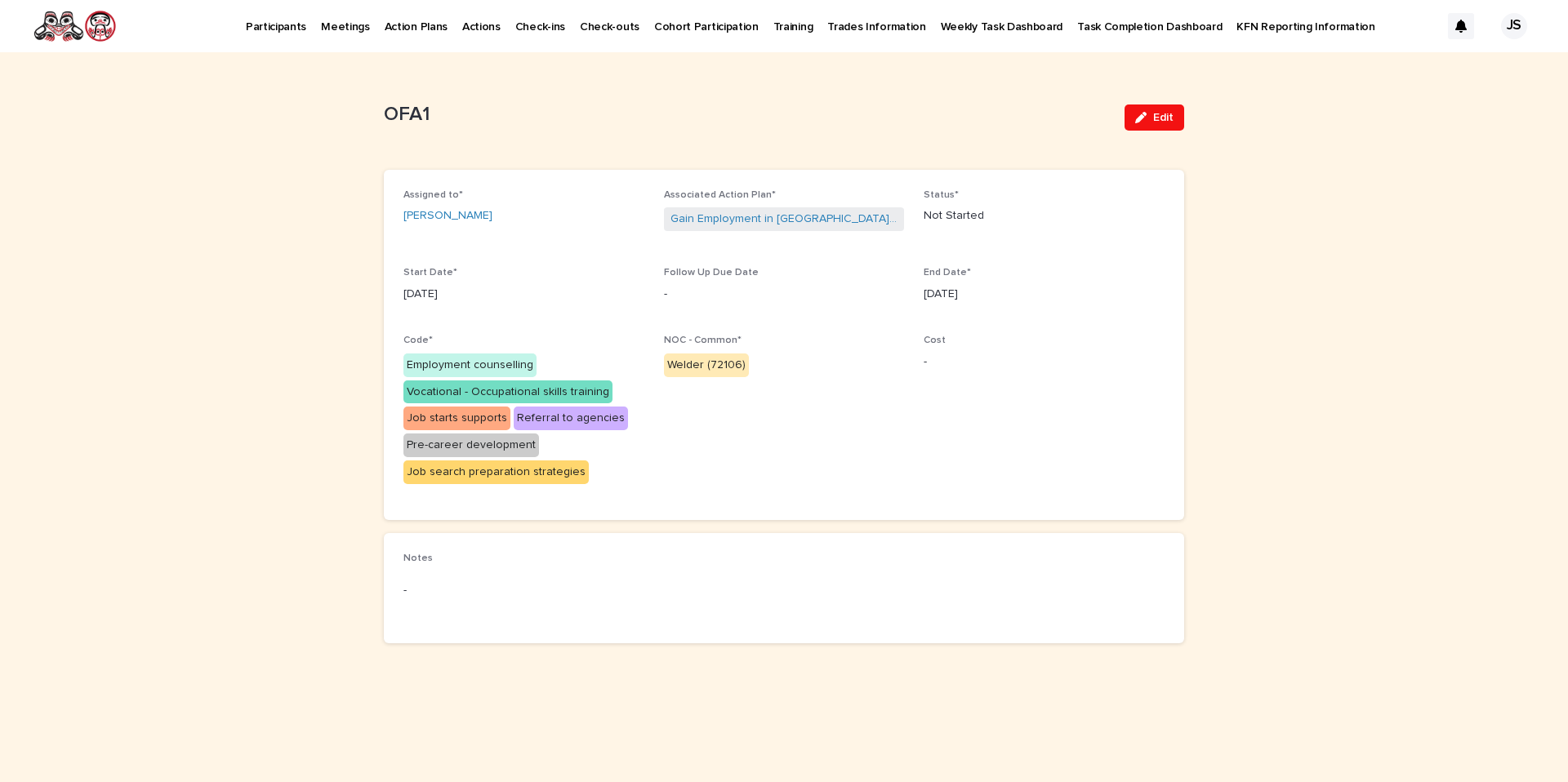
click at [273, 29] on p "Participants" at bounding box center [276, 17] width 61 height 34
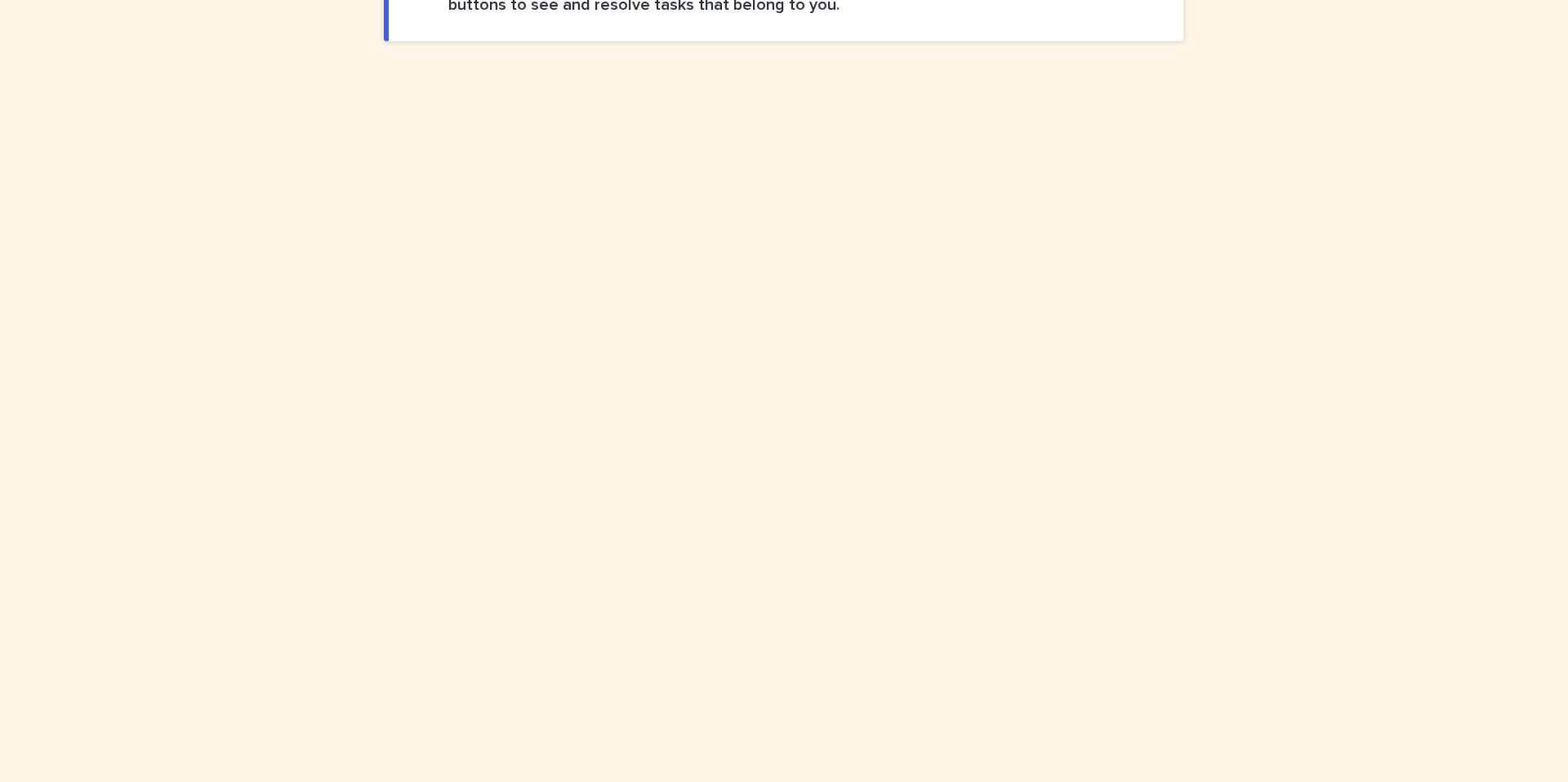
scroll to position [703, 0]
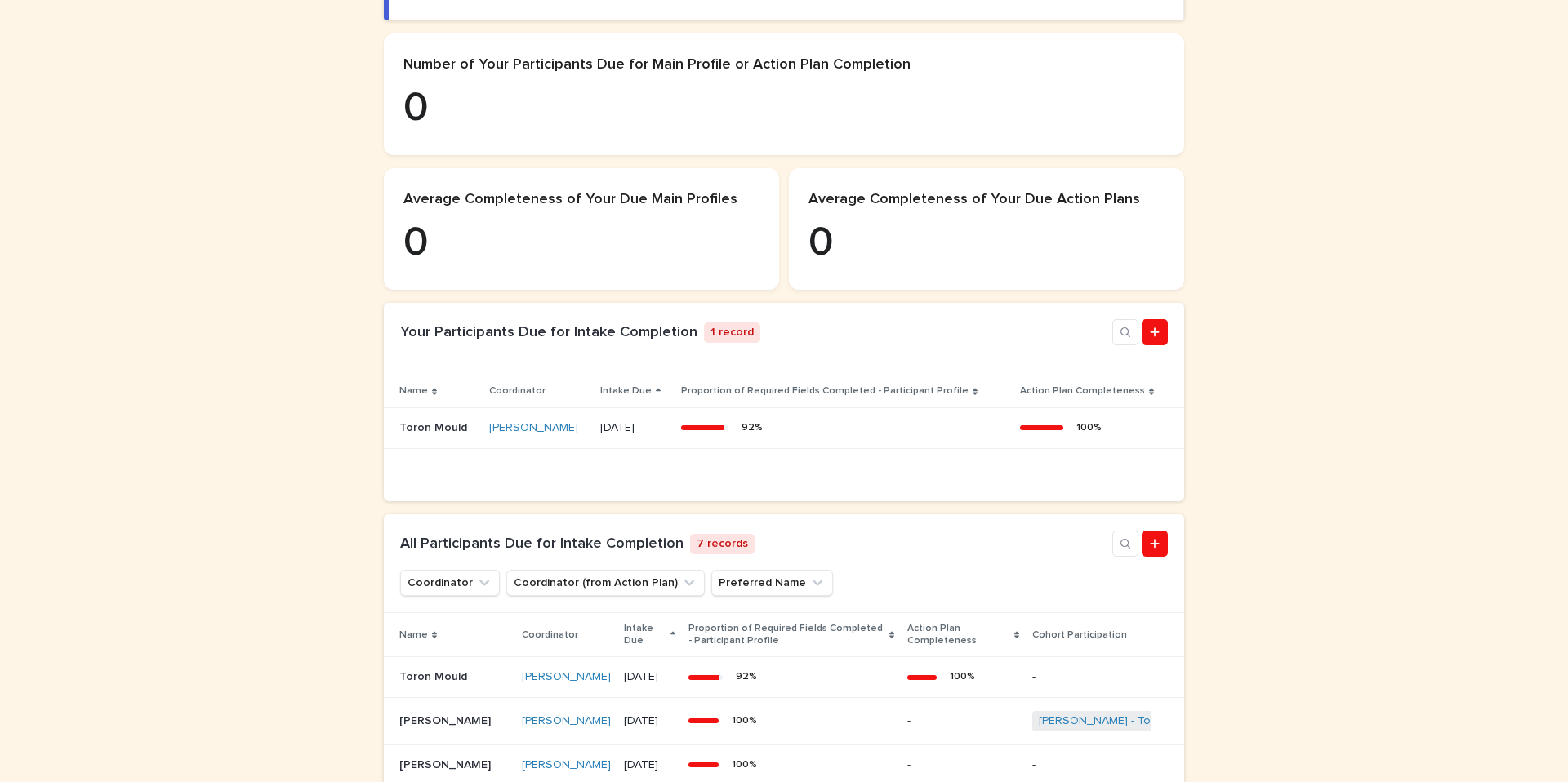
scroll to position [178, 0]
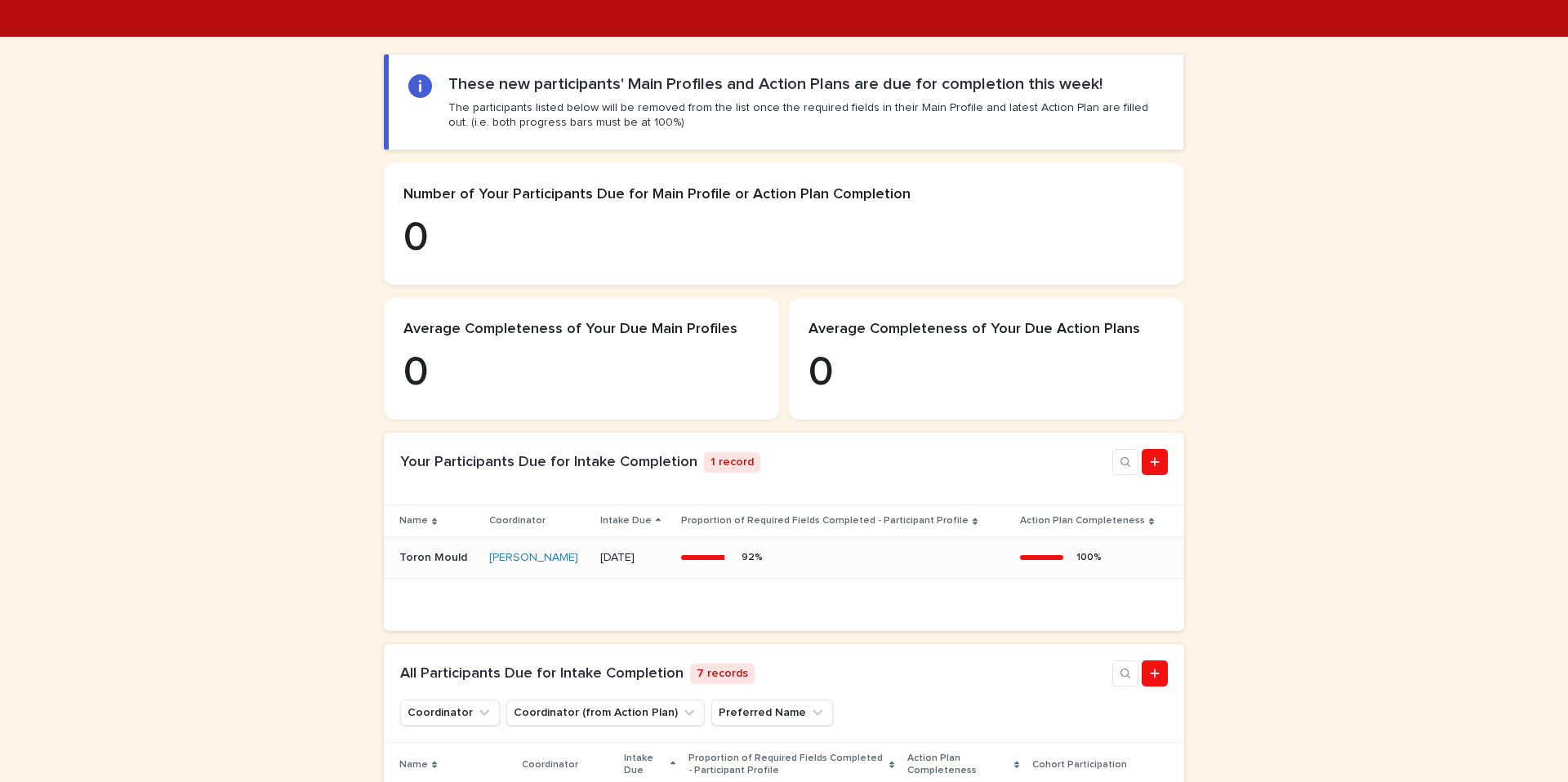
click at [461, 565] on p "Toron Mould" at bounding box center [435, 555] width 71 height 17
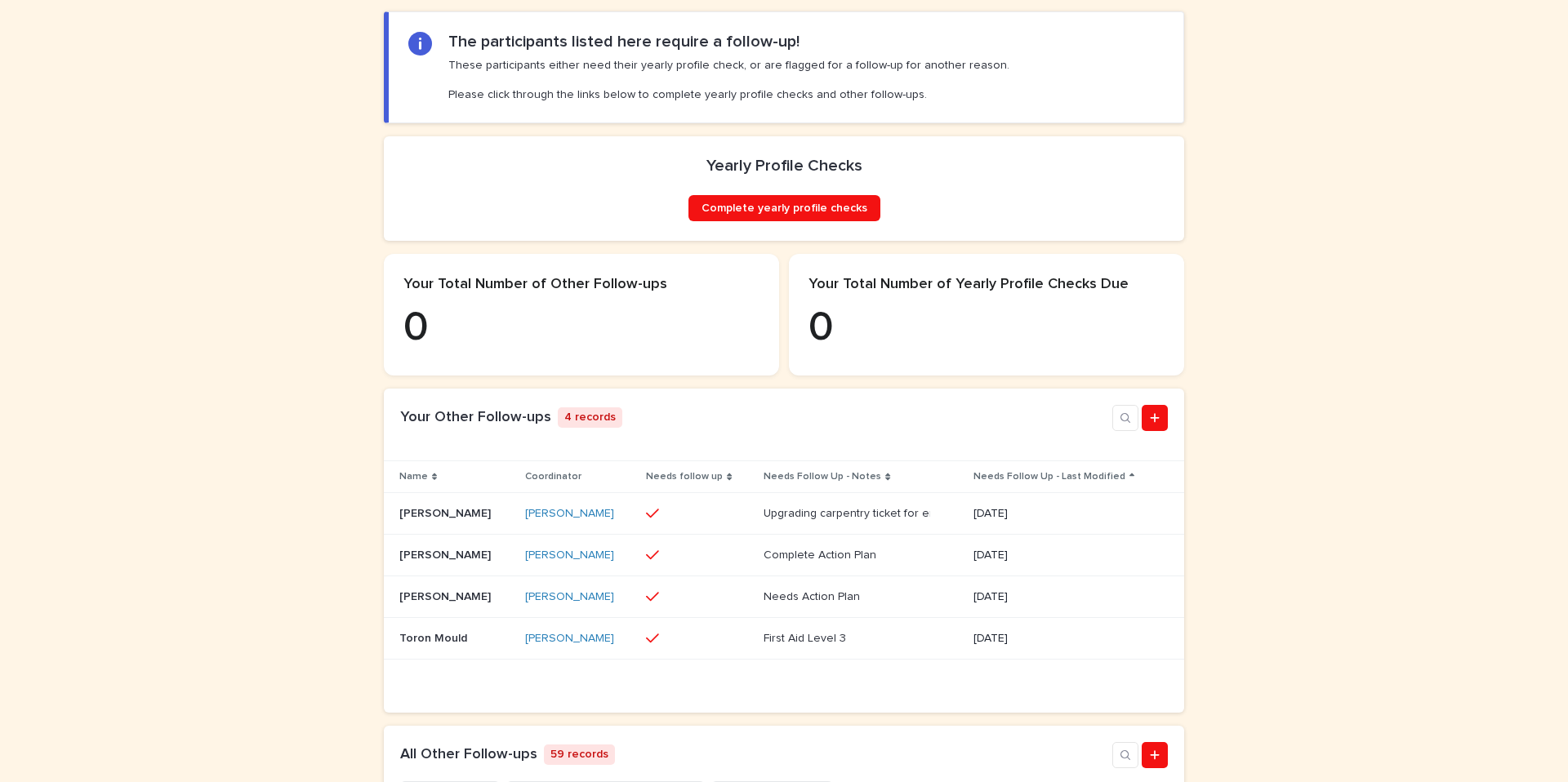
scroll to position [255, 0]
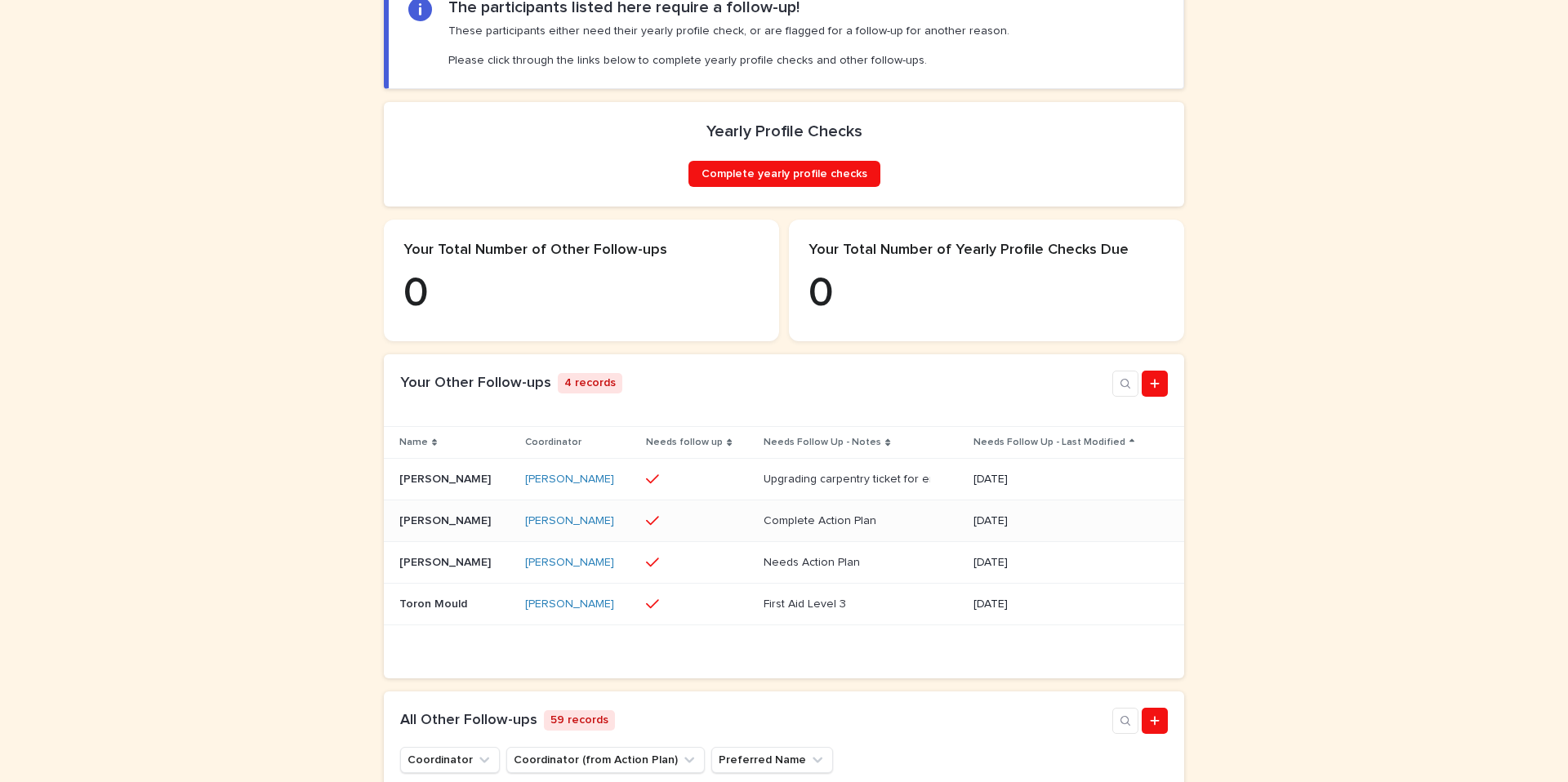
click at [419, 528] on p "Dawn Weget" at bounding box center [446, 519] width 94 height 17
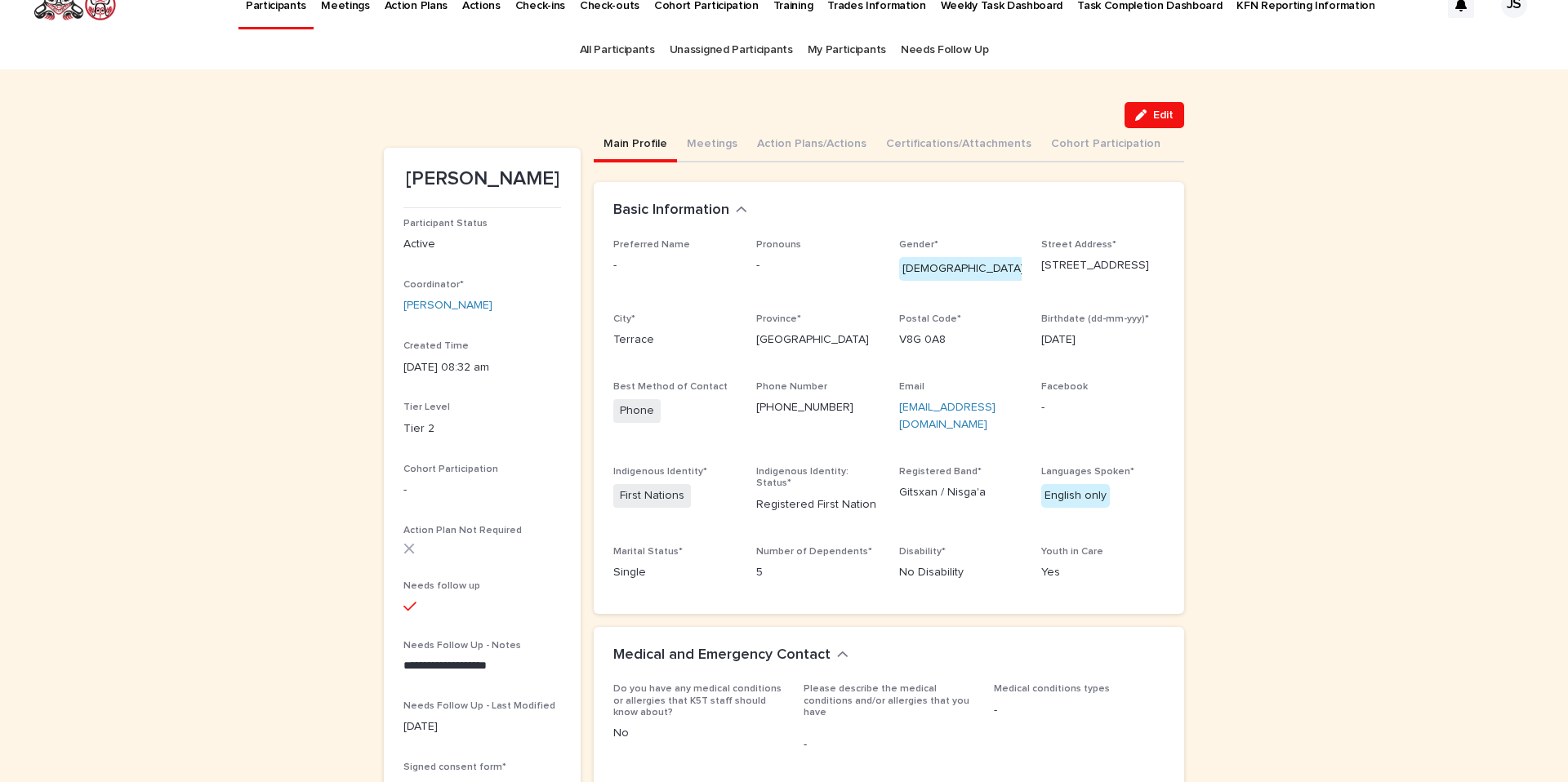
scroll to position [26, 0]
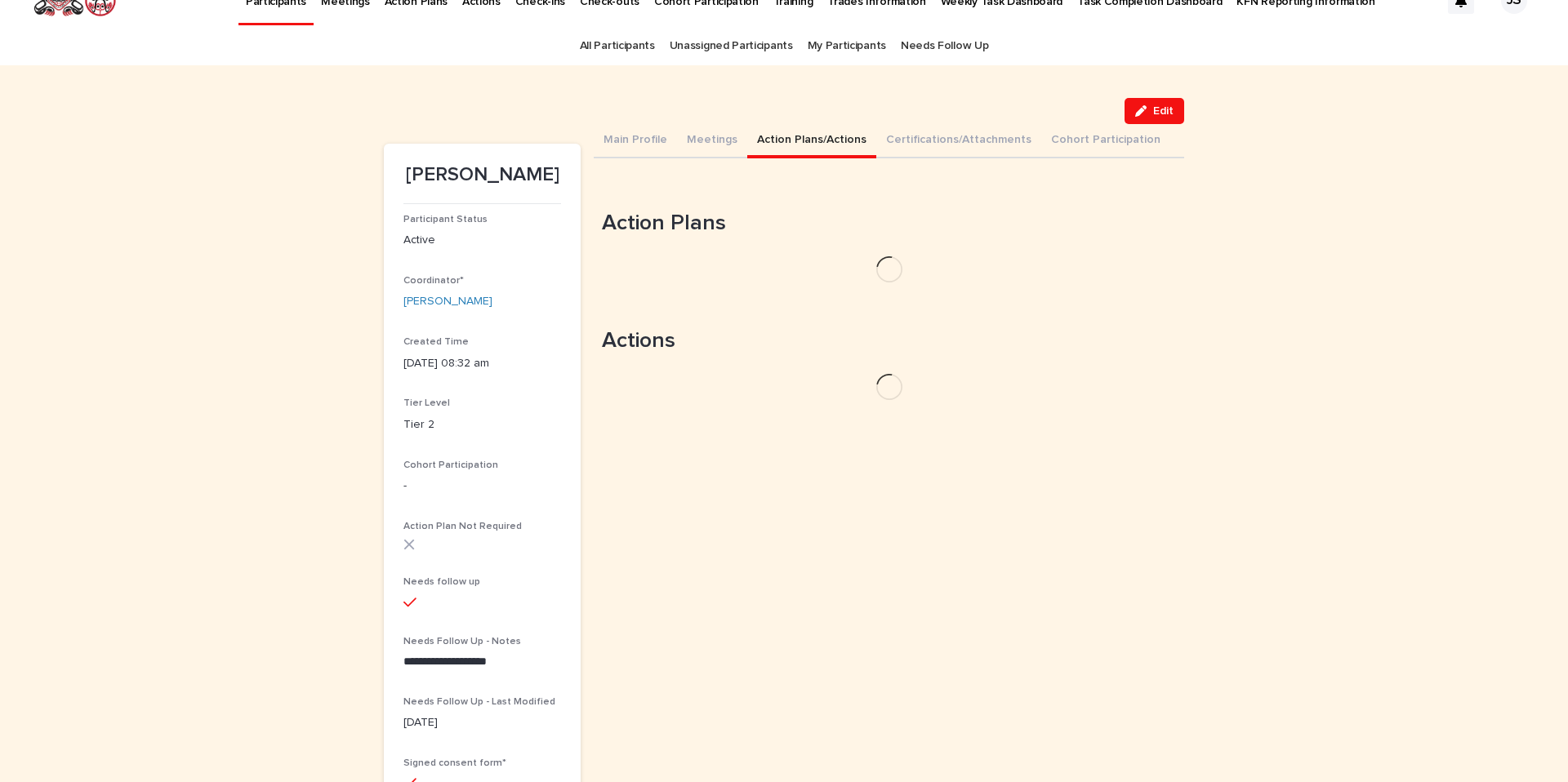
click at [789, 132] on button "Action Plans/Actions" at bounding box center [811, 141] width 129 height 34
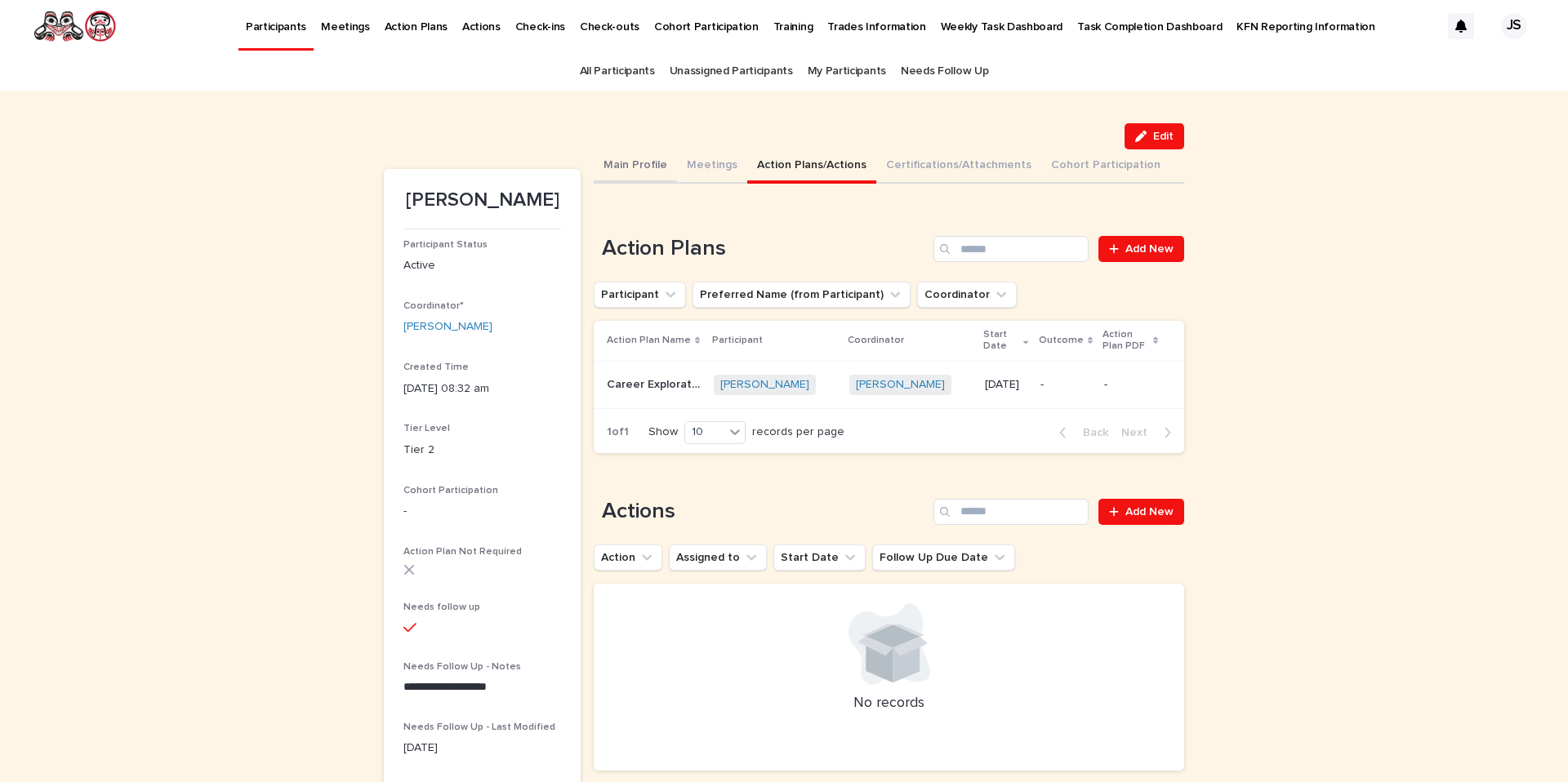
click at [638, 163] on button "Main Profile" at bounding box center [635, 166] width 83 height 34
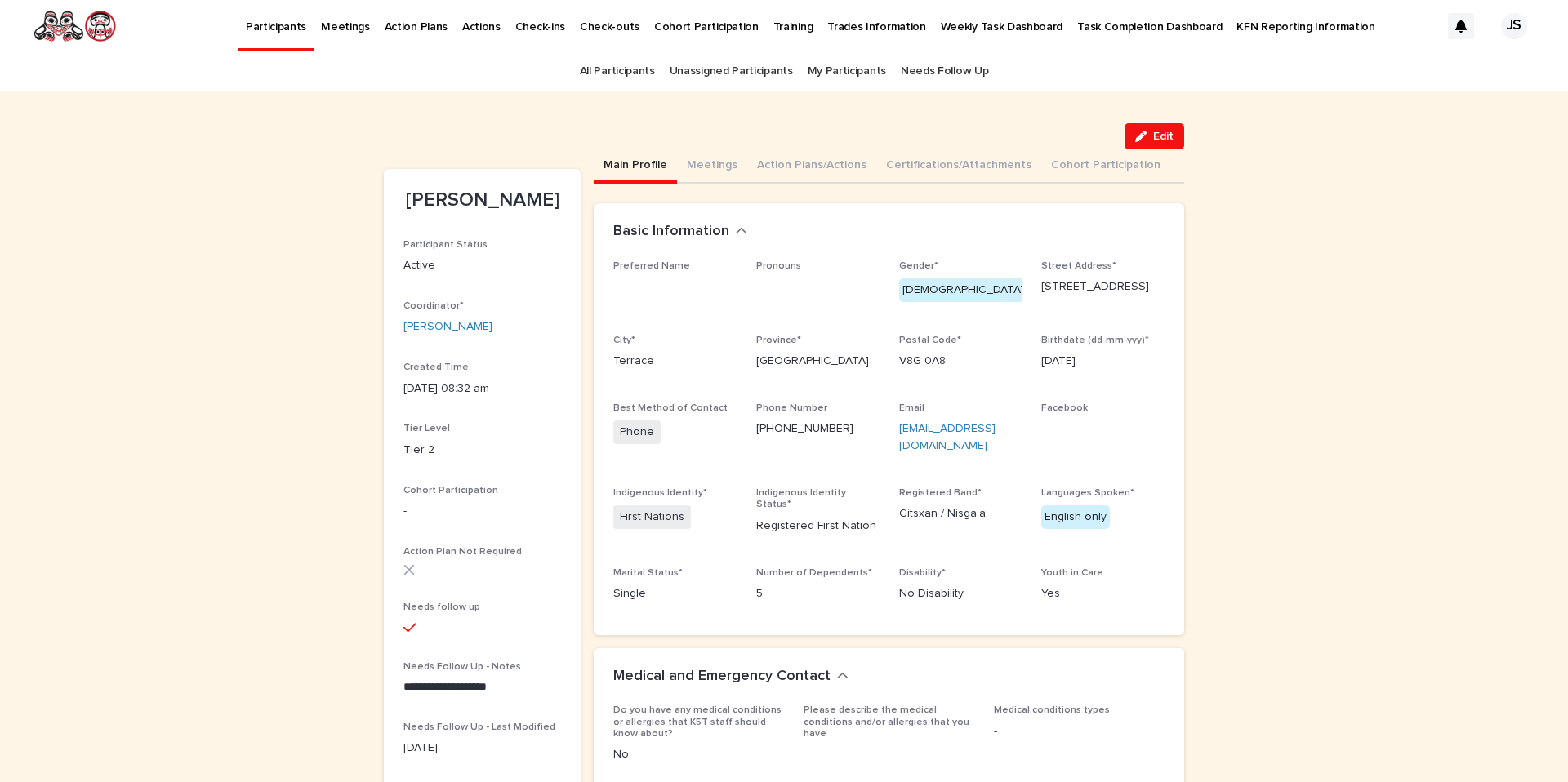
click at [647, 167] on button "Main Profile" at bounding box center [635, 166] width 83 height 34
click at [272, 42] on link "Participants" at bounding box center [275, 24] width 75 height 48
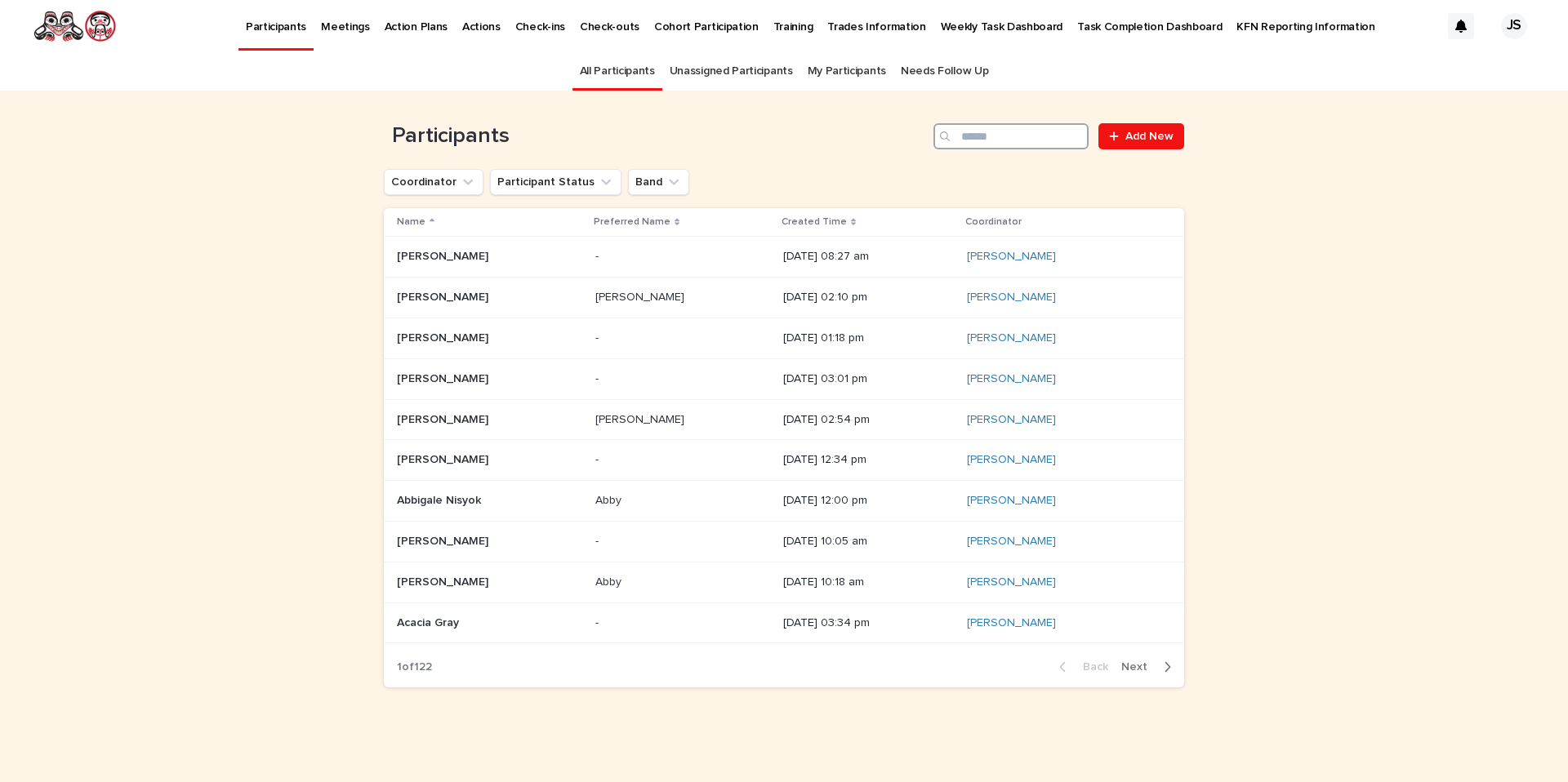
click at [979, 129] on input "Search" at bounding box center [1012, 137] width 155 height 26
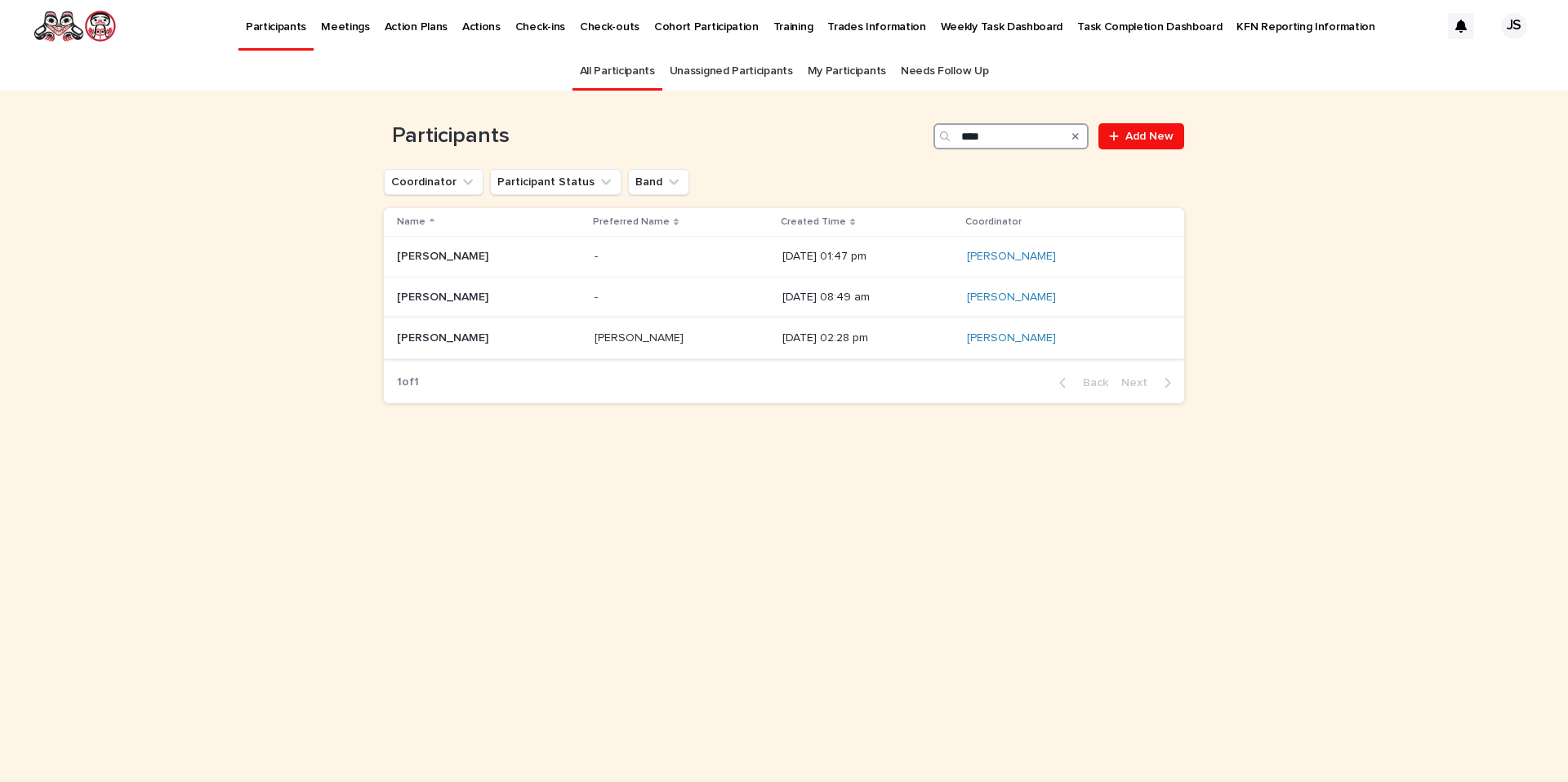
type input "****"
click at [454, 346] on div "Troy Temple Troy Temple" at bounding box center [489, 339] width 184 height 27
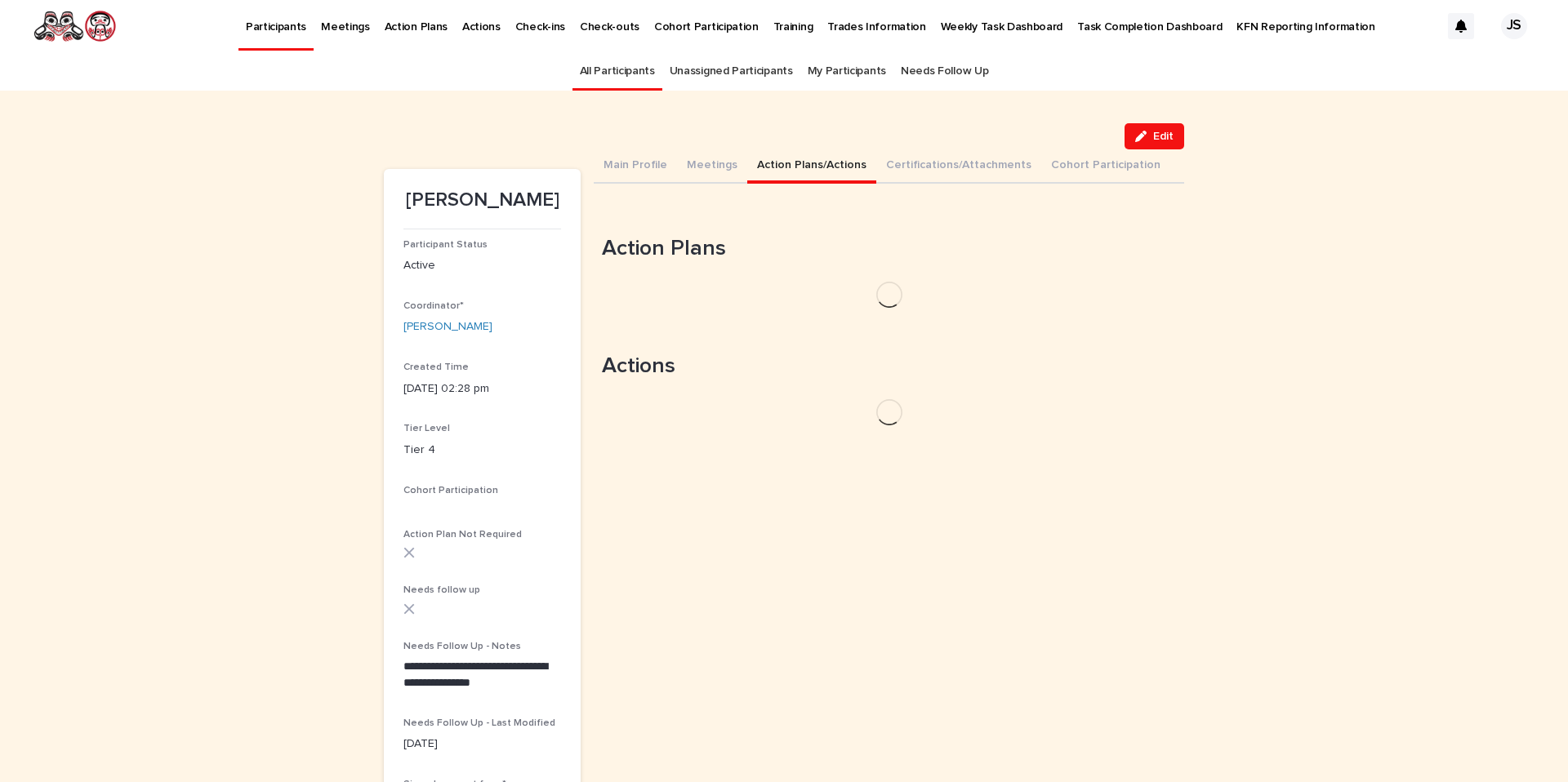
click at [829, 154] on button "Action Plans/Actions" at bounding box center [811, 166] width 129 height 34
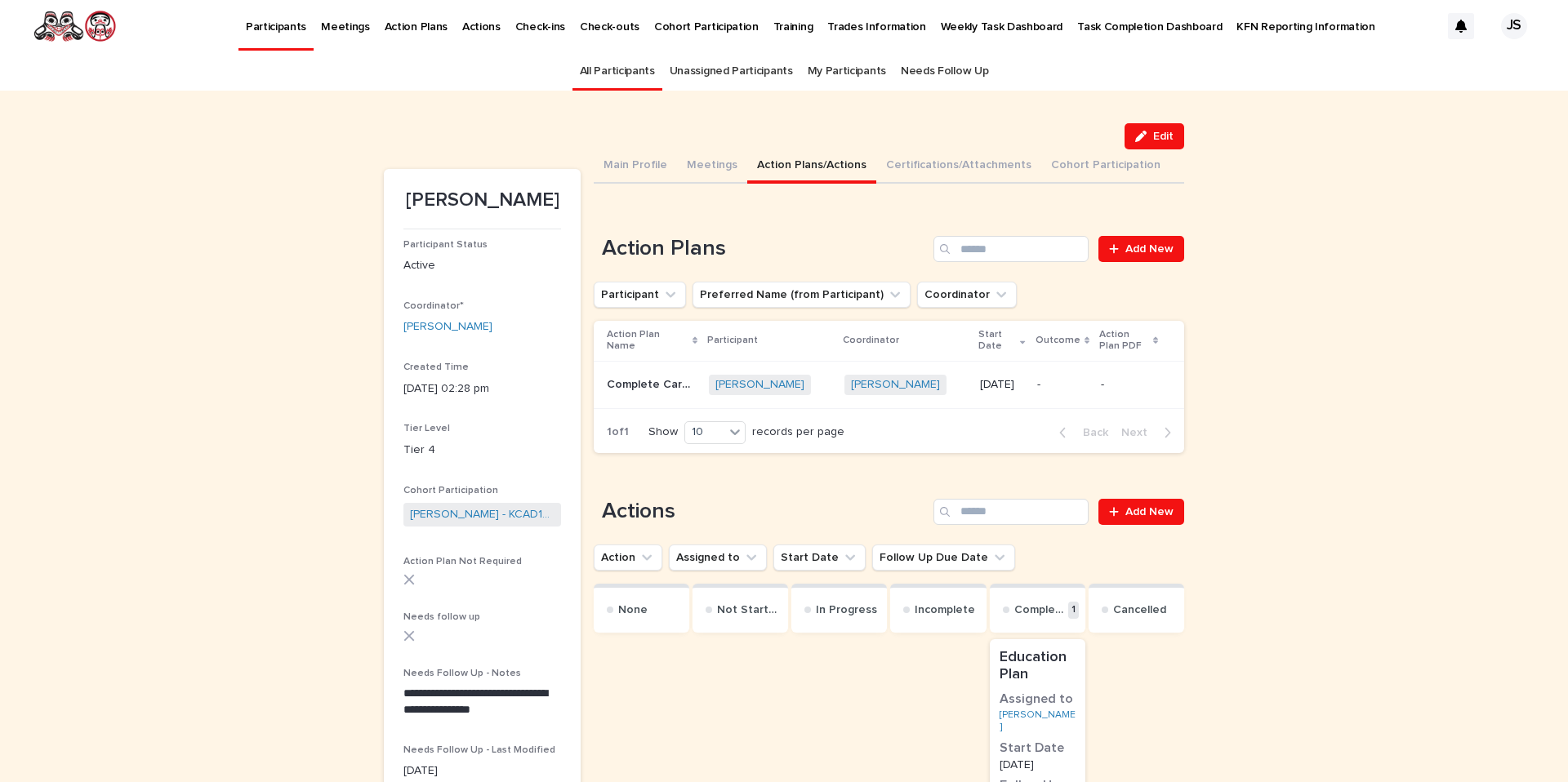
click at [288, 28] on p "Participants" at bounding box center [276, 17] width 61 height 34
